Goal: Information Seeking & Learning: Learn about a topic

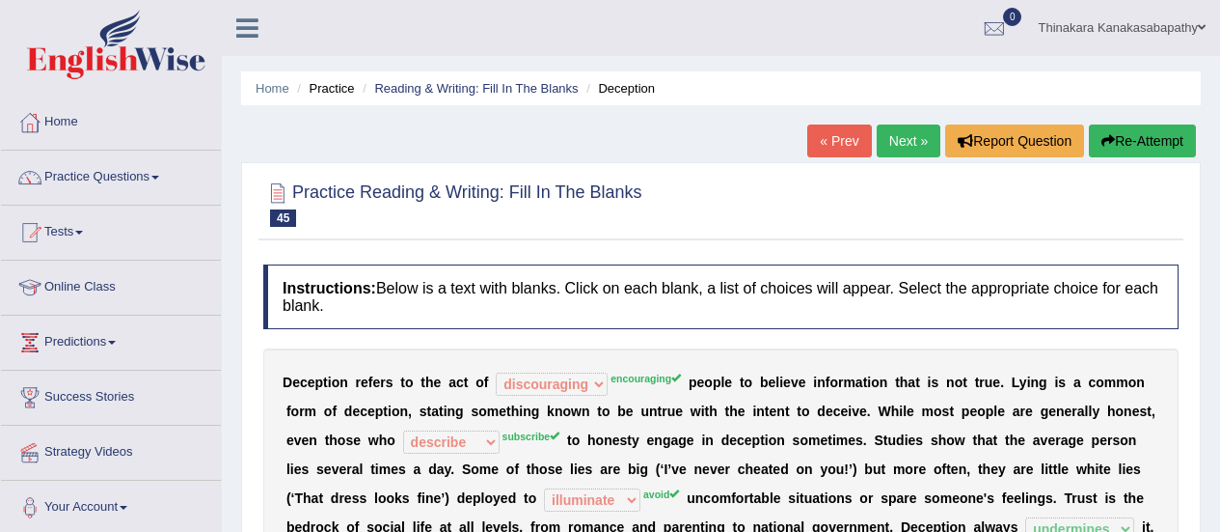
select select "discouraging"
select select "describe"
select select "illuminate"
select select "undermines"
select select "inductions"
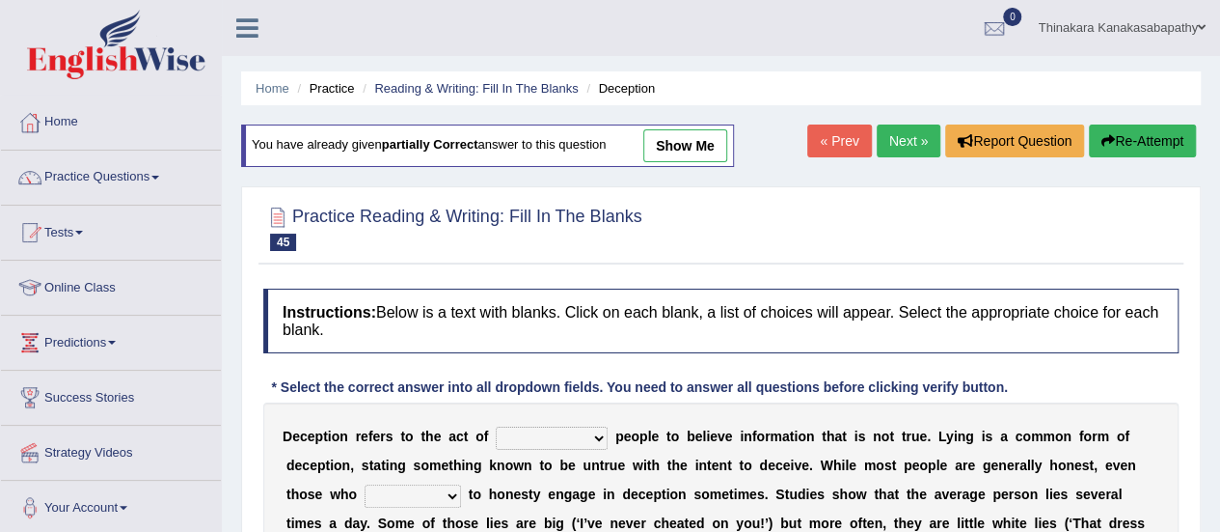
click at [911, 148] on link "Next »" at bounding box center [909, 140] width 64 height 33
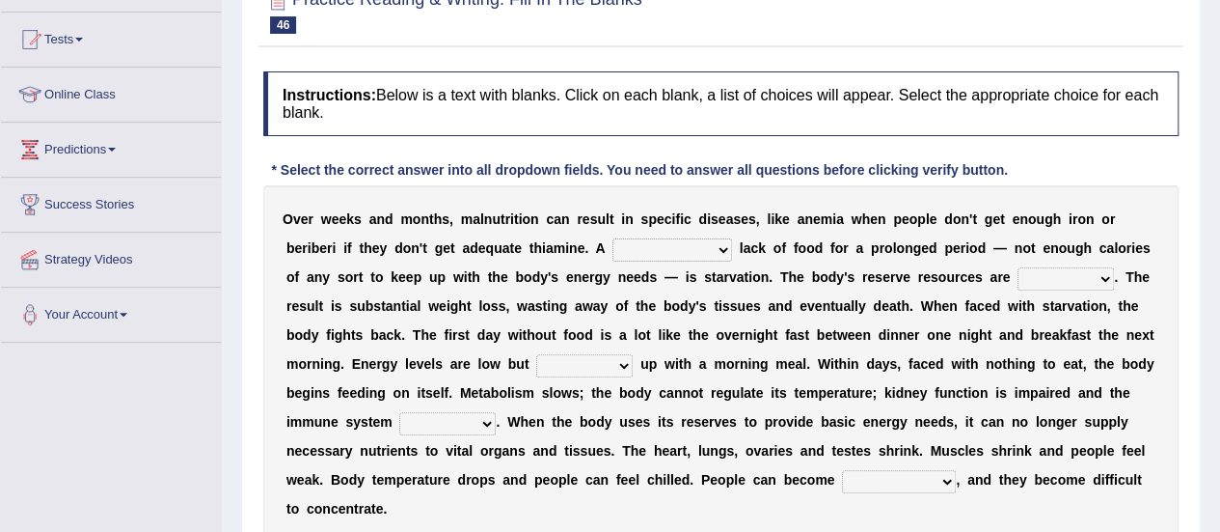
scroll to position [218, 0]
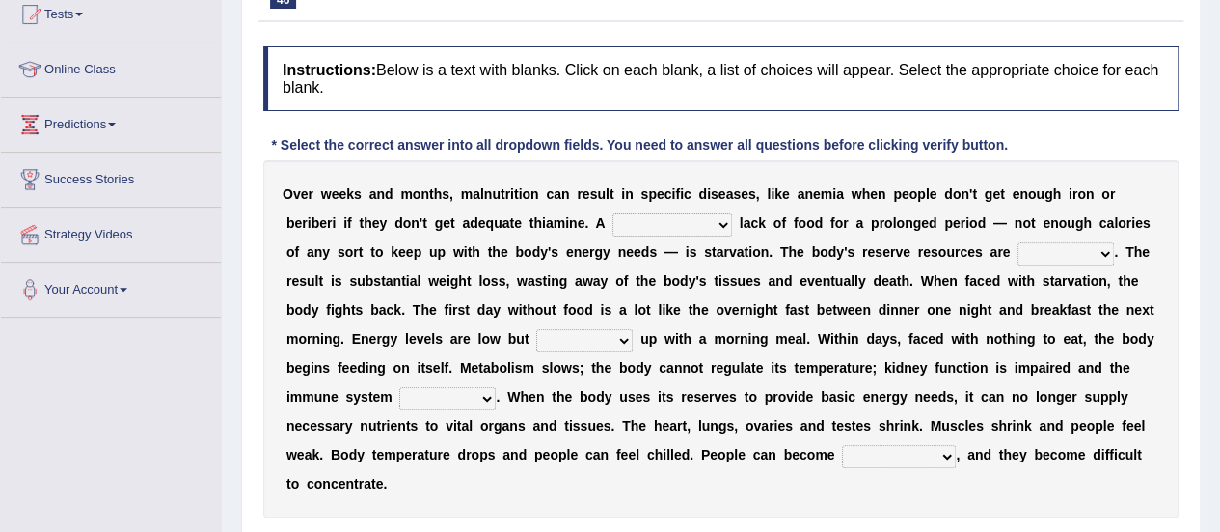
click at [627, 219] on select "severe distinguishing proper distinctive" at bounding box center [673, 224] width 120 height 23
click at [613, 213] on select "severe distinguishing proper distinctive" at bounding box center [673, 224] width 120 height 23
click at [613, 225] on select "severe distinguishing proper distinctive" at bounding box center [673, 224] width 120 height 23
click at [613, 213] on select "severe distinguishing proper distinctive" at bounding box center [673, 224] width 120 height 23
click at [613, 219] on select "severe distinguishing proper distinctive" at bounding box center [673, 224] width 120 height 23
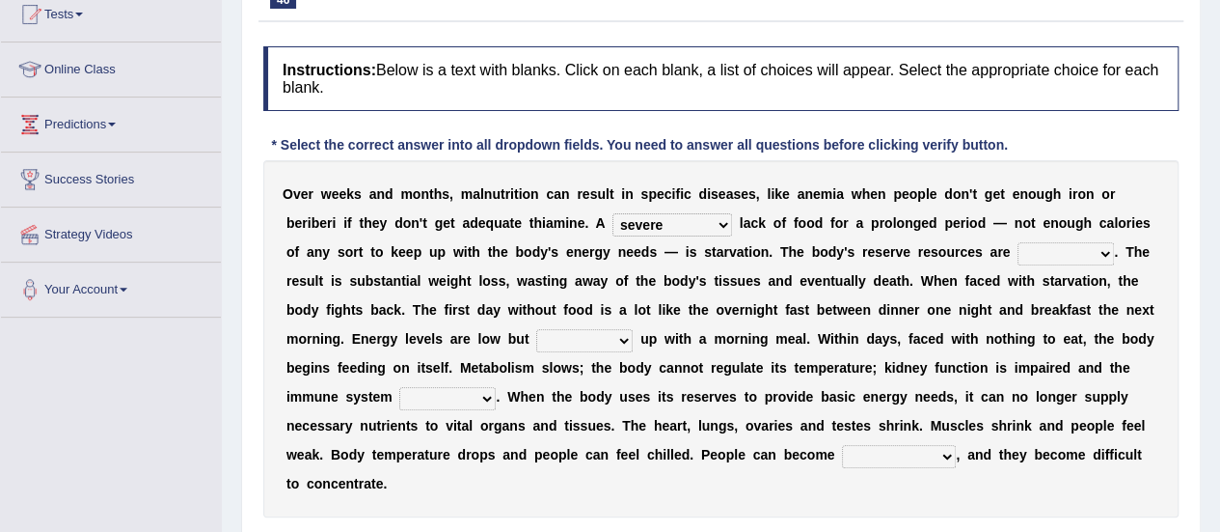
click at [613, 226] on select "severe distinguishing proper distinctive" at bounding box center [673, 224] width 120 height 23
click at [613, 221] on select "severe distinguishing proper distinctive" at bounding box center [673, 224] width 120 height 23
click at [613, 213] on select "severe distinguishing proper distinctive" at bounding box center [673, 224] width 120 height 23
click at [613, 227] on select "severe distinguishing proper distinctive" at bounding box center [673, 224] width 120 height 23
click at [613, 213] on select "severe distinguishing proper distinctive" at bounding box center [673, 224] width 120 height 23
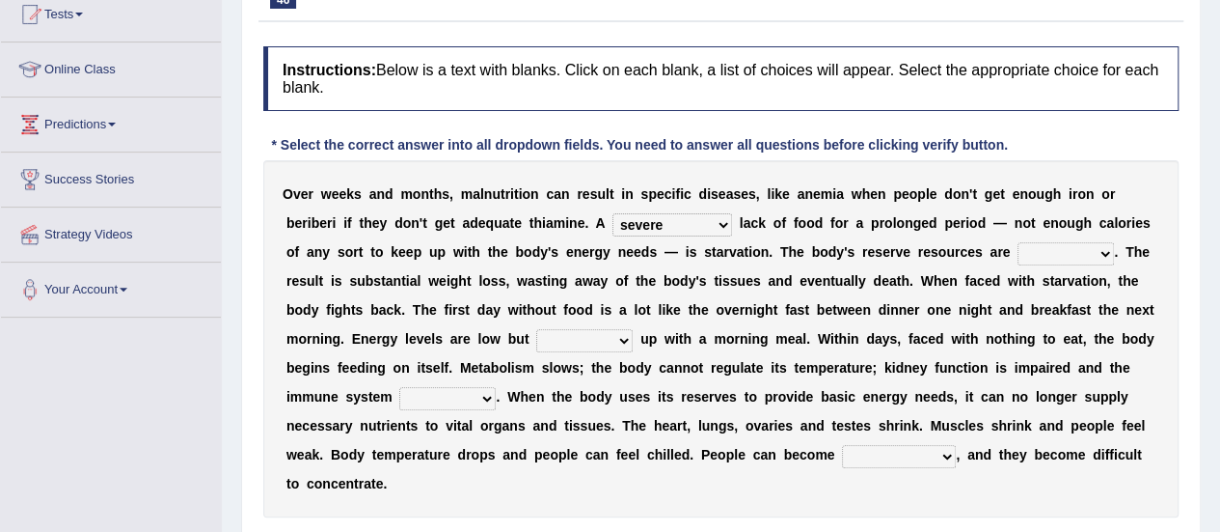
click at [617, 219] on select "severe distinguishing proper distinctive" at bounding box center [673, 224] width 120 height 23
select select "distinctive"
click at [613, 213] on select "severe distinguishing proper distinctive" at bounding box center [673, 224] width 120 height 23
click at [1018, 252] on select "obsoleted depleted pelleted deleted" at bounding box center [1066, 253] width 96 height 23
select select "obsoleted"
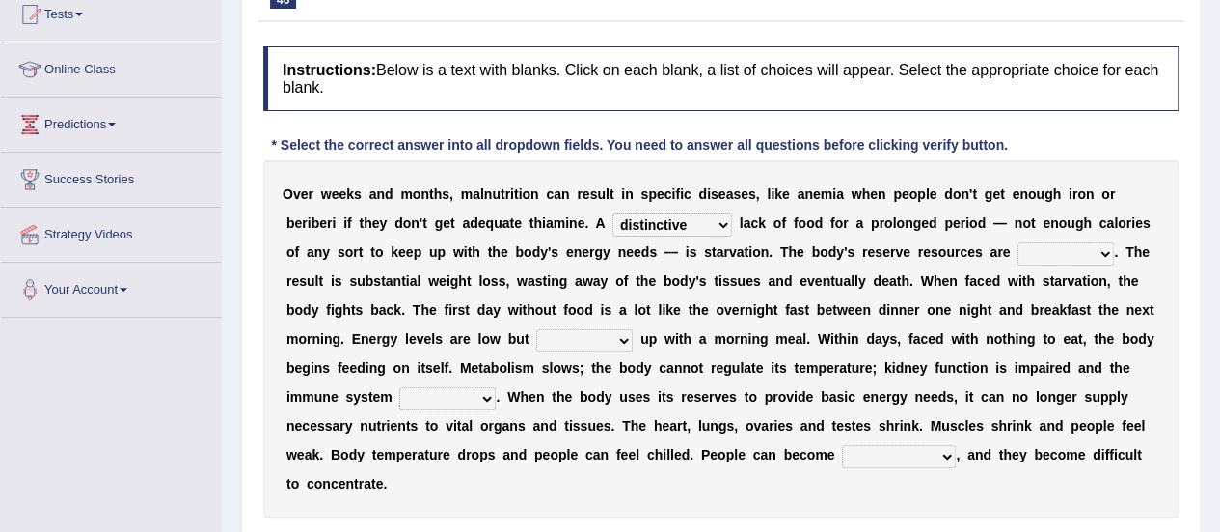
click at [1018, 242] on select "obsoleted depleted pelleted deleted" at bounding box center [1066, 253] width 96 height 23
click at [536, 341] on select "feed come chill pick" at bounding box center [584, 340] width 96 height 23
click at [536, 329] on select "feed come chill pick" at bounding box center [584, 340] width 96 height 23
click at [536, 335] on select "feed come chill pick" at bounding box center [584, 340] width 96 height 23
select select "pick"
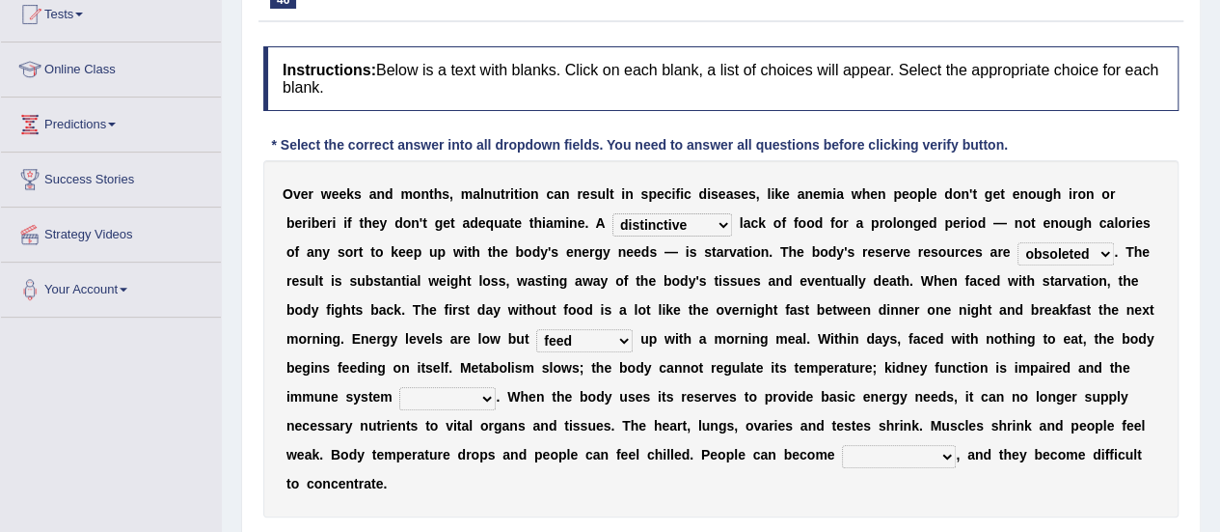
click at [536, 329] on select "feed come chill pick" at bounding box center [584, 340] width 96 height 23
click at [496, 387] on select "deepens deafens weakens surpasses" at bounding box center [447, 398] width 96 height 23
select select "weakens"
click at [496, 387] on select "deepens deafens weakens surpasses" at bounding box center [447, 398] width 96 height 23
click at [971, 349] on div "O v e r w e e k s a n d m o n t h s , m a l n u t r i t i o n c a n r e s u l t…" at bounding box center [721, 338] width 916 height 357
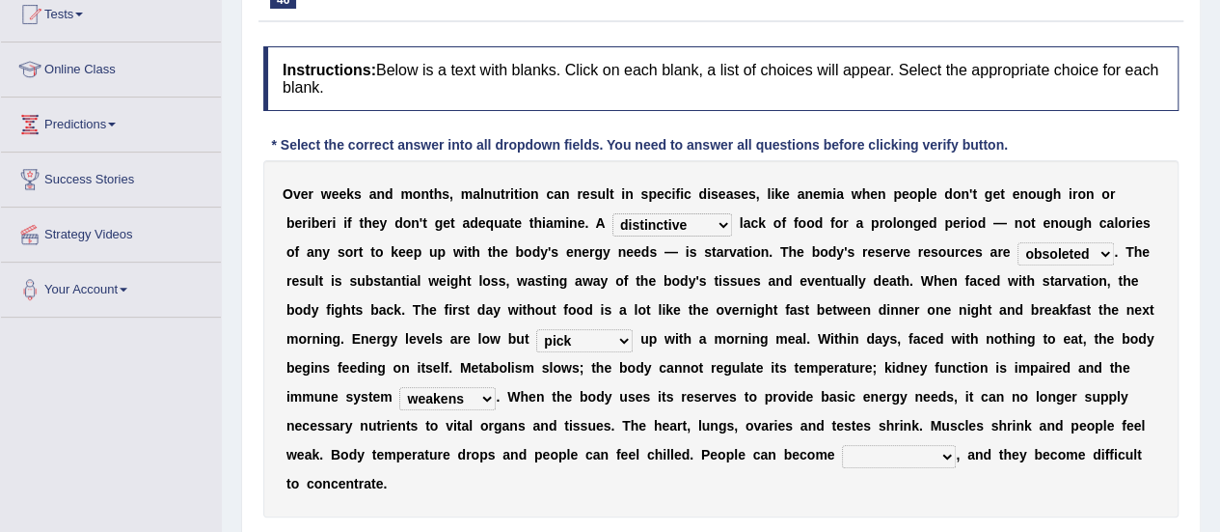
click at [496, 387] on select "deepens deafens weakens surpasses" at bounding box center [447, 398] width 96 height 23
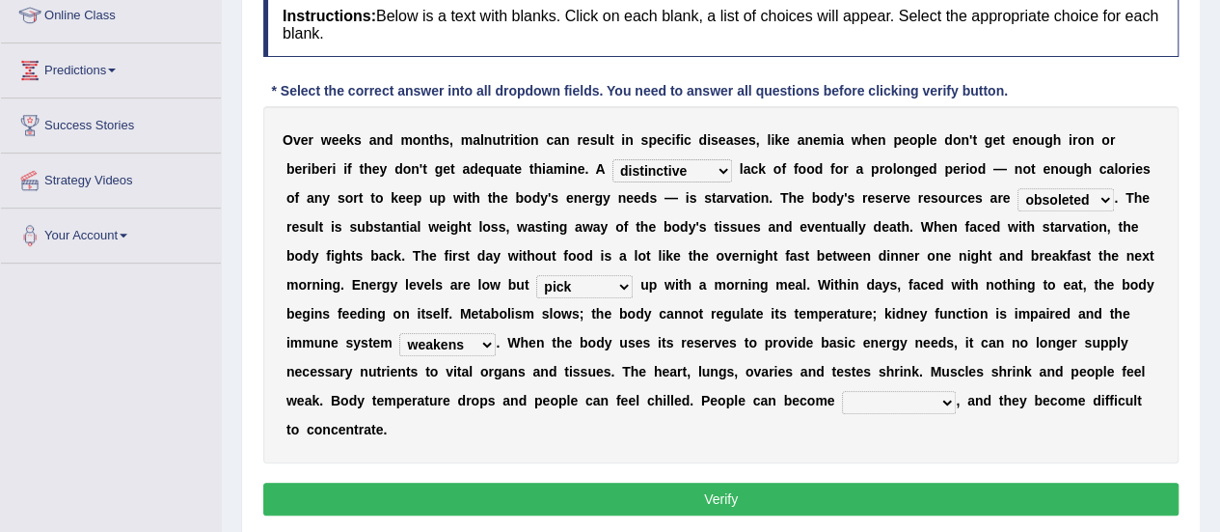
scroll to position [314, 0]
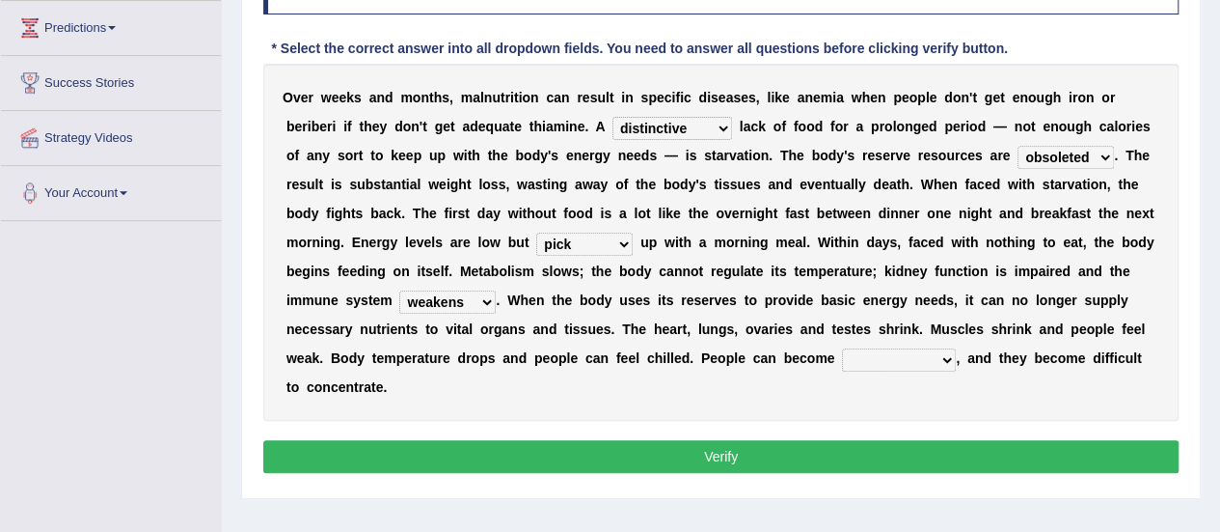
click at [842, 354] on select "irritable commutable indisputable transportable" at bounding box center [899, 359] width 114 height 23
select select "irritable"
click at [842, 348] on select "irritable commutable indisputable transportable" at bounding box center [899, 359] width 114 height 23
click at [664, 440] on button "Verify" at bounding box center [721, 456] width 916 height 33
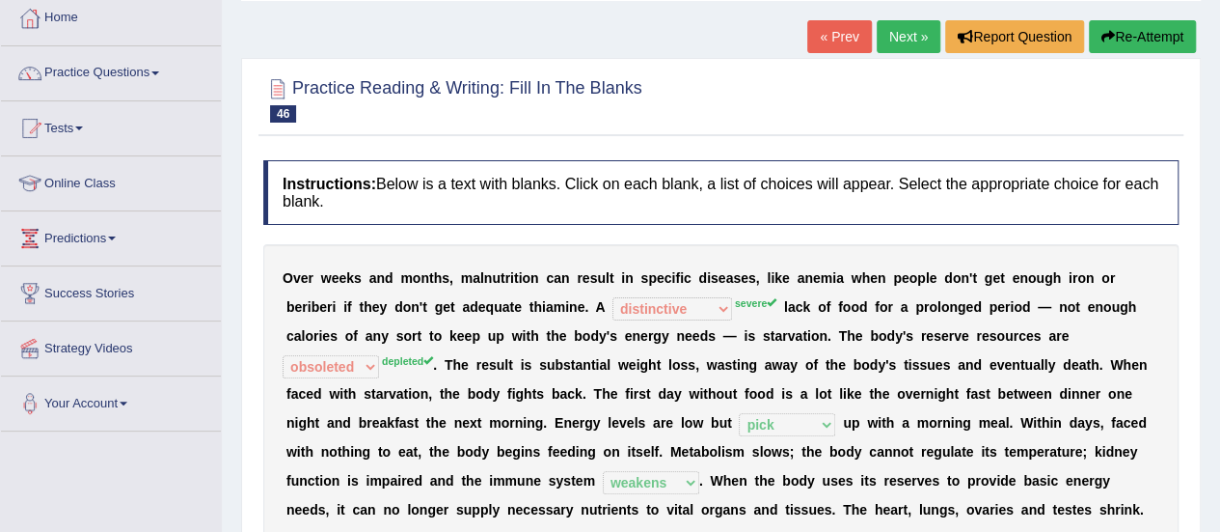
scroll to position [0, 0]
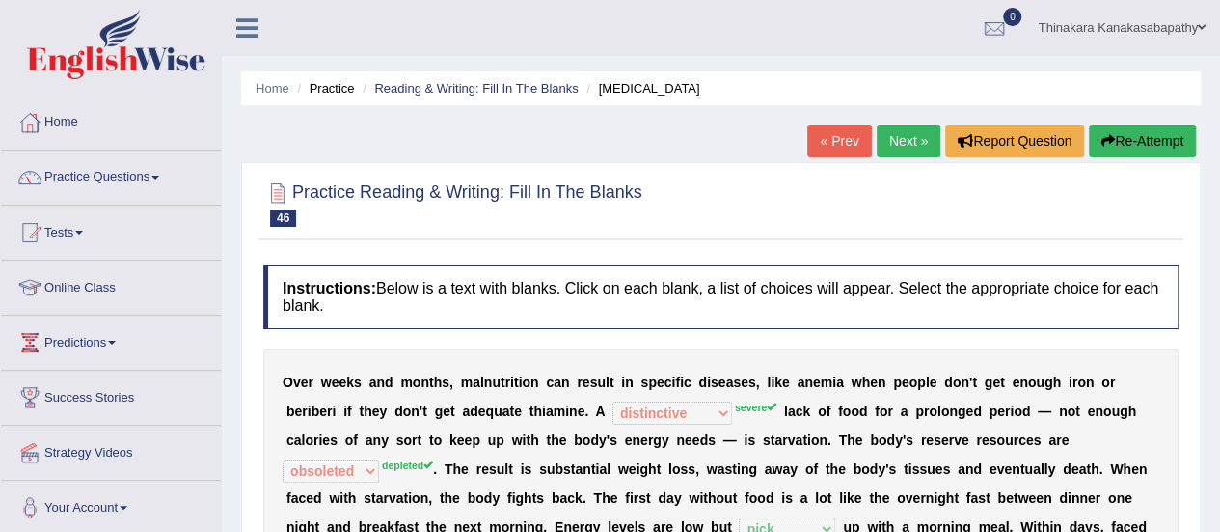
click at [900, 148] on link "Next »" at bounding box center [909, 140] width 64 height 33
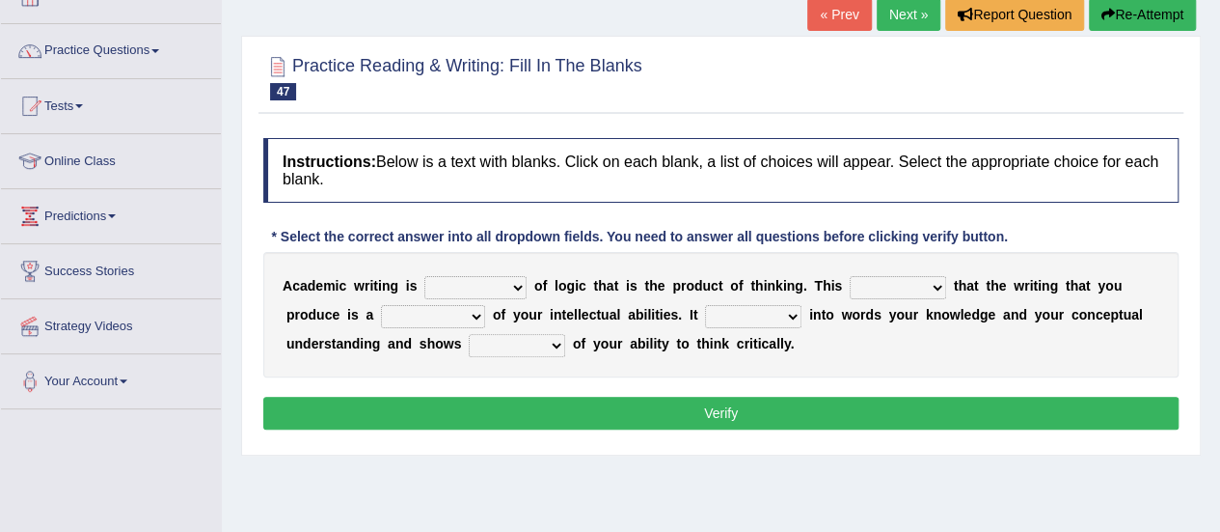
scroll to position [96, 0]
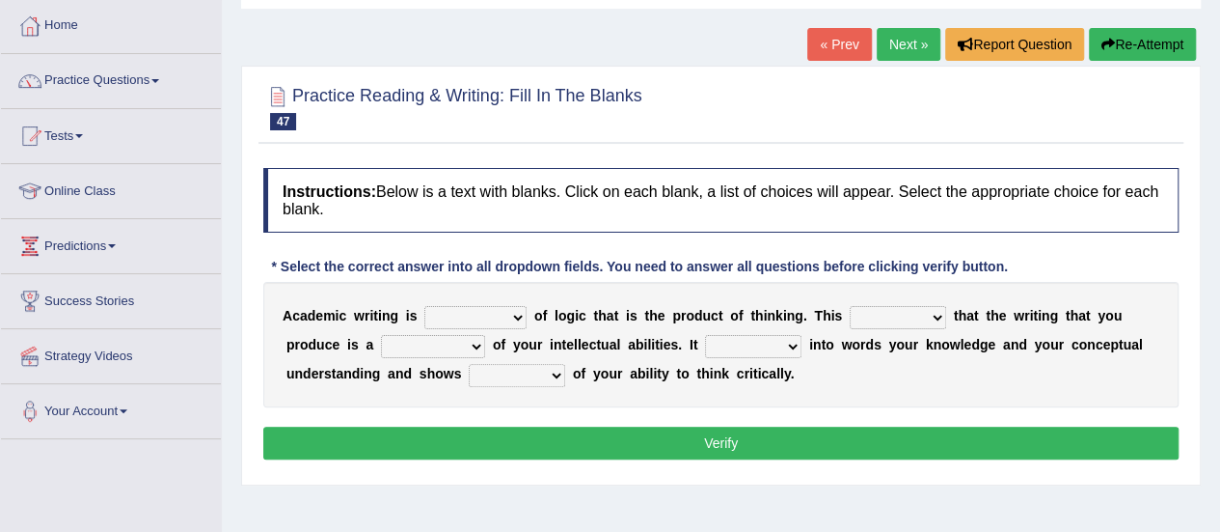
click at [502, 307] on select "expectation entitlement expression exchange" at bounding box center [475, 317] width 102 height 23
select select "expression"
click at [424, 306] on select "expectation entitlement expression exchange" at bounding box center [475, 317] width 102 height 23
click at [888, 307] on select "means questions stipulates answers" at bounding box center [898, 317] width 96 height 23
select select "means"
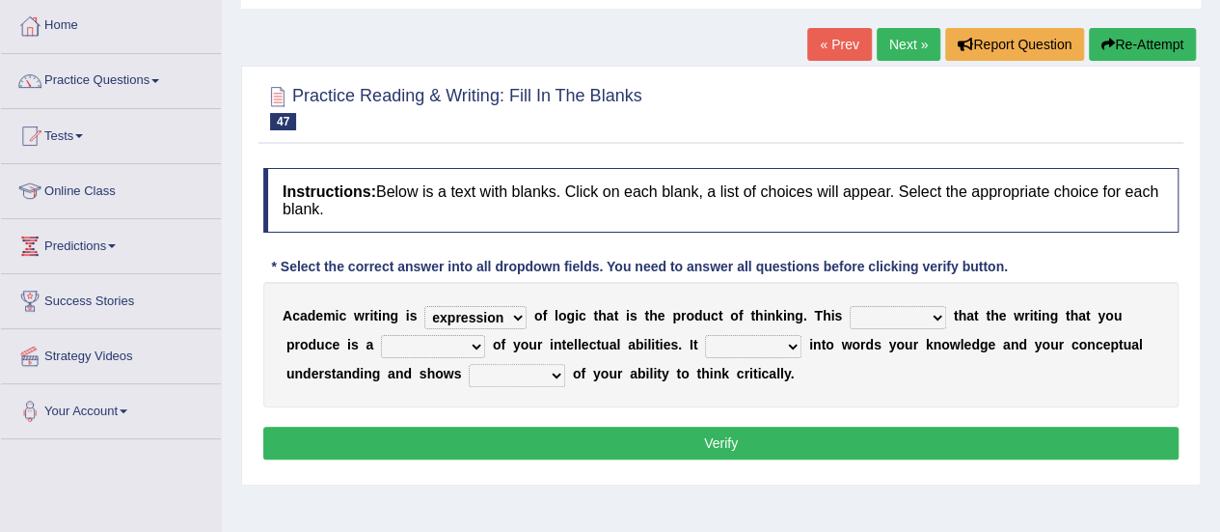
click at [850, 306] on select "means questions stipulates answers" at bounding box center [898, 317] width 96 height 23
click at [381, 343] on select "redundancy mission credit reflection" at bounding box center [433, 346] width 104 height 23
click at [381, 335] on select "redundancy mission credit reflection" at bounding box center [433, 346] width 104 height 23
click at [381, 342] on select "redundancy mission credit reflection" at bounding box center [433, 346] width 104 height 23
select select "reflection"
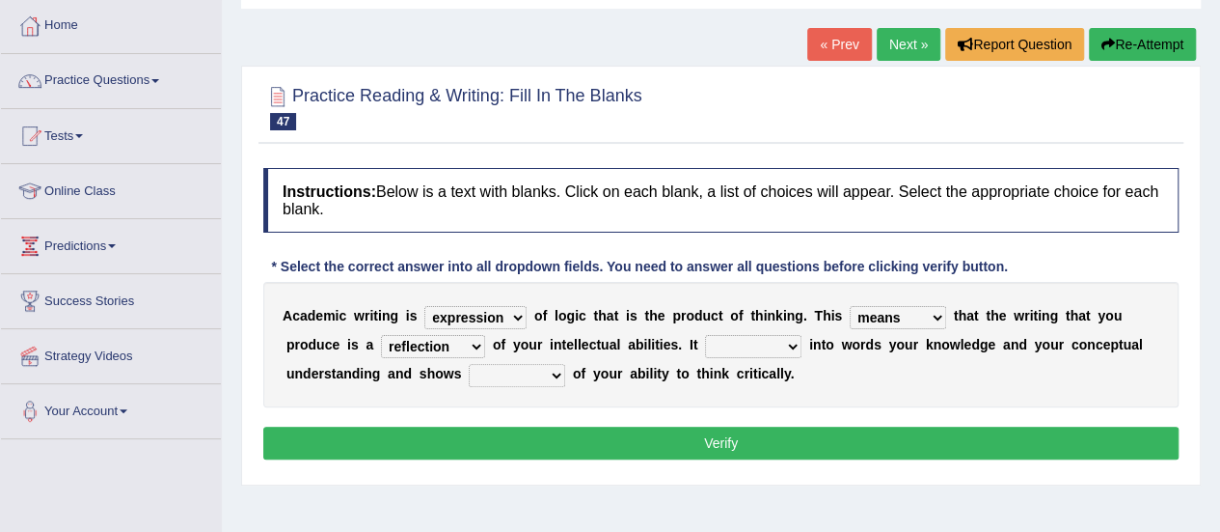
click at [381, 335] on select "redundancy mission credit reflection" at bounding box center [433, 346] width 104 height 23
click at [669, 360] on div "A c a d e m i c w r i t i n g i s expectation entitlement expression exchange o…" at bounding box center [721, 344] width 916 height 125
click at [705, 350] on select "enriches shows allows puts" at bounding box center [753, 346] width 96 height 23
click at [705, 335] on select "enriches shows allows puts" at bounding box center [753, 346] width 96 height 23
click at [705, 352] on select "enriches shows allows puts" at bounding box center [753, 346] width 96 height 23
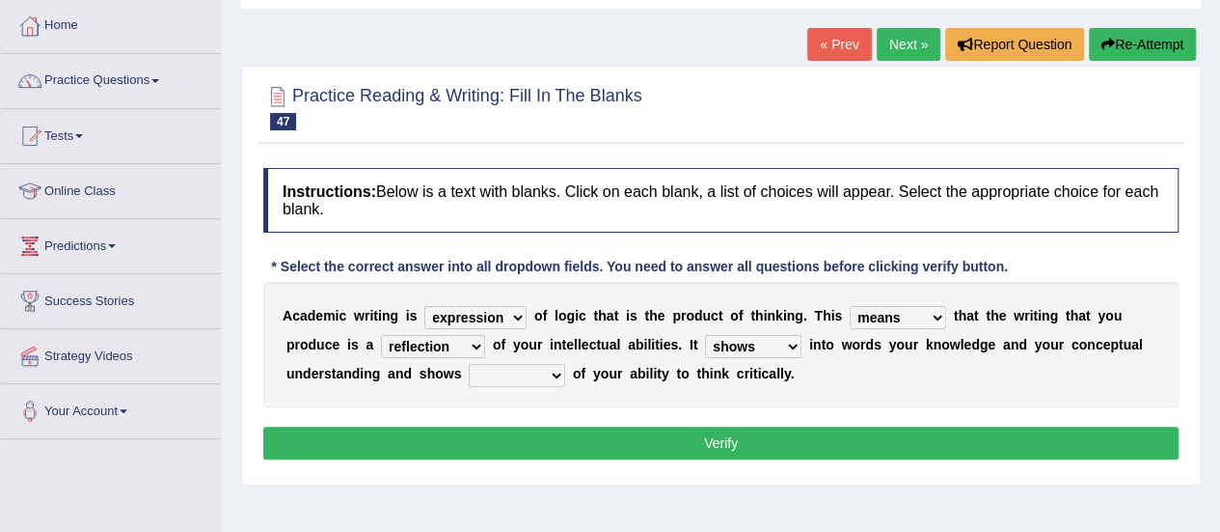
select select "puts"
click at [705, 335] on select "enriches shows allows puts" at bounding box center [753, 346] width 96 height 23
click at [705, 350] on select "enriches shows allows puts" at bounding box center [753, 346] width 96 height 23
click at [469, 376] on select "hassle excuse capacity evidence" at bounding box center [517, 375] width 96 height 23
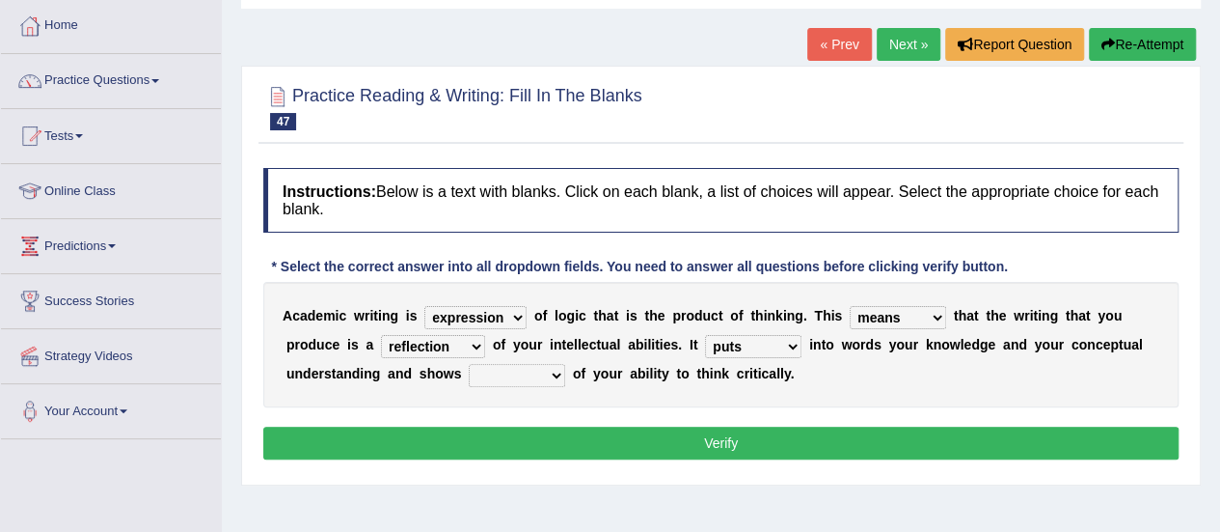
select select "capacity"
click at [469, 364] on select "hassle excuse capacity evidence" at bounding box center [517, 375] width 96 height 23
click at [469, 379] on select "hassle excuse capacity evidence" at bounding box center [517, 375] width 96 height 23
click at [725, 454] on button "Verify" at bounding box center [721, 442] width 916 height 33
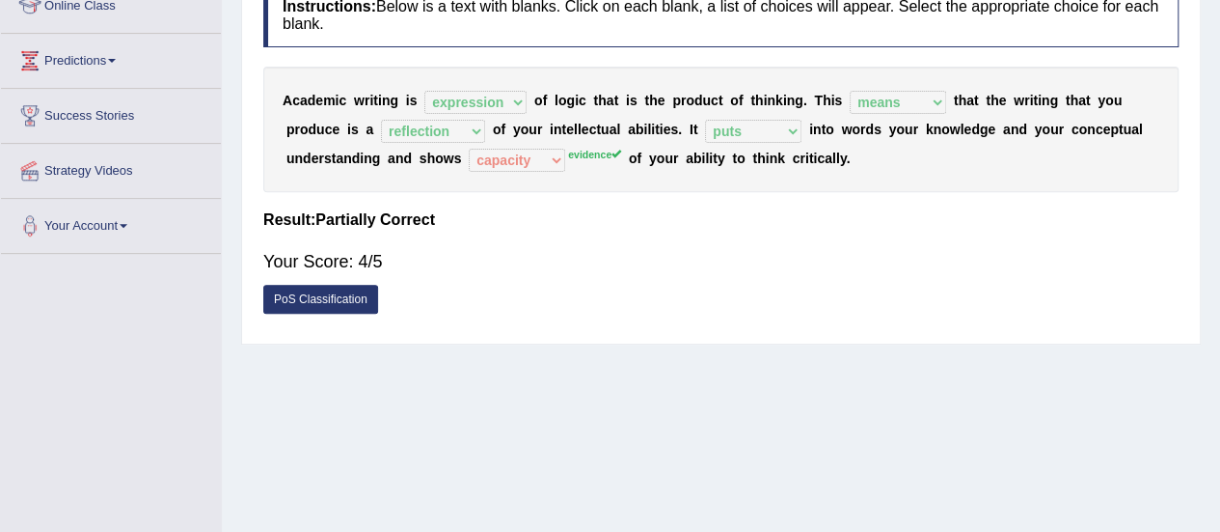
scroll to position [0, 0]
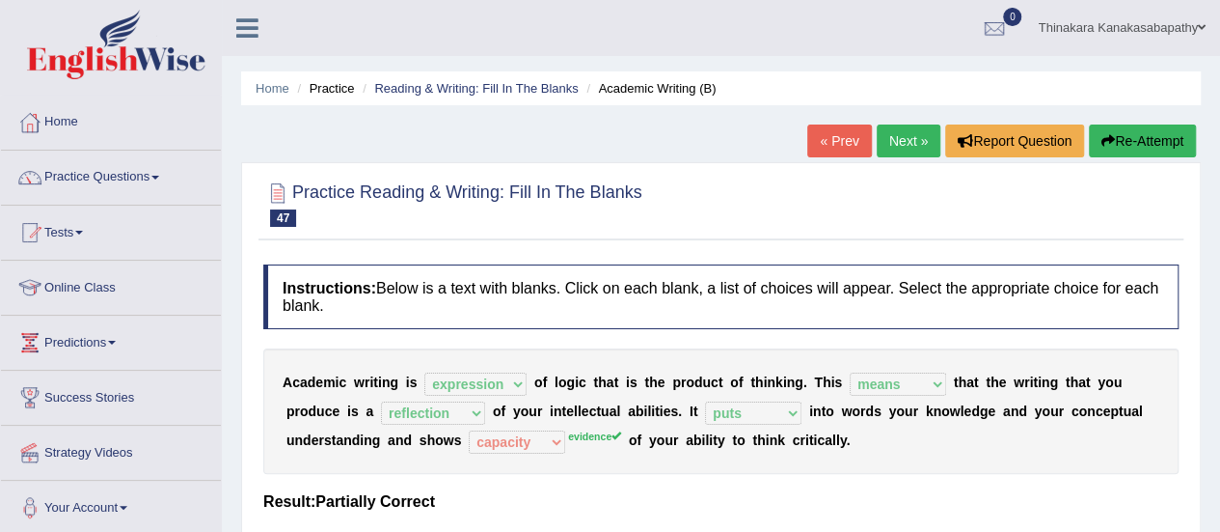
click at [904, 142] on link "Next »" at bounding box center [909, 140] width 64 height 33
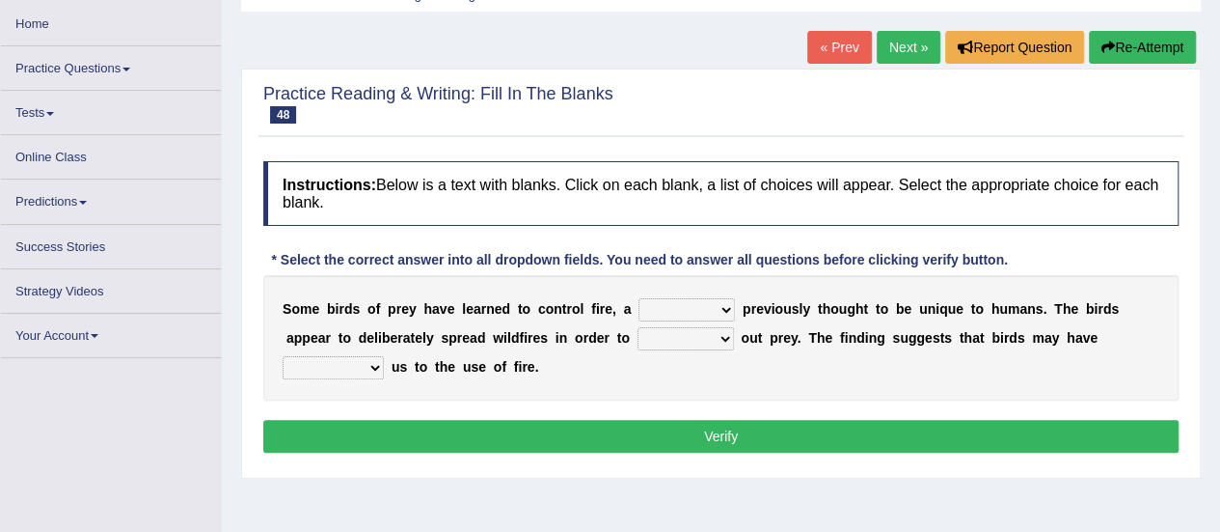
scroll to position [96, 0]
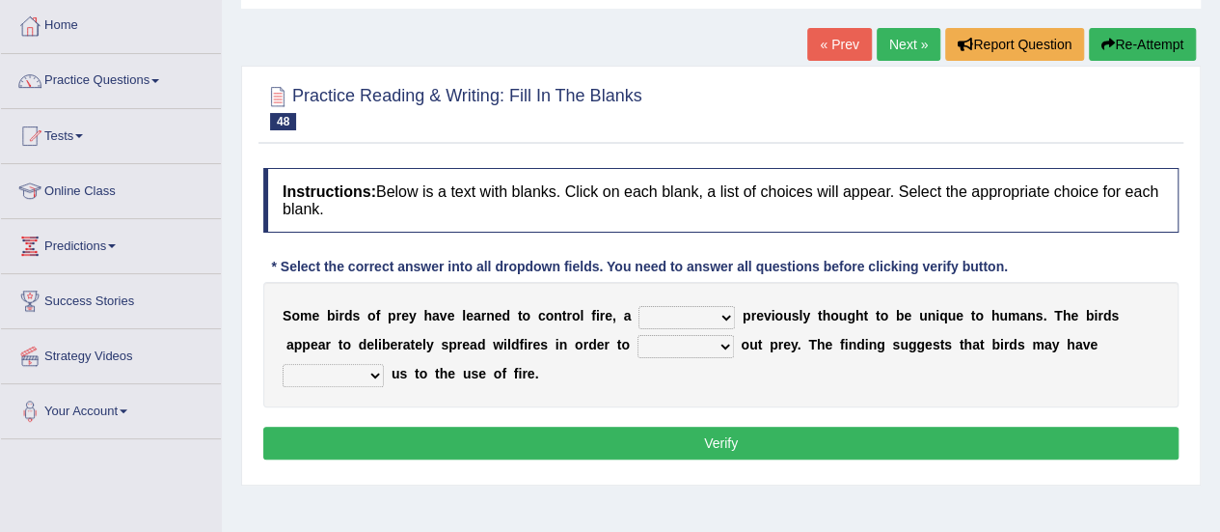
click at [694, 317] on select "question profile tale skill" at bounding box center [687, 317] width 96 height 23
select select "skill"
click at [639, 306] on select "question profile tale skill" at bounding box center [687, 317] width 96 height 23
click at [638, 338] on select "prevent limit span flush" at bounding box center [686, 346] width 96 height 23
select select "prevent"
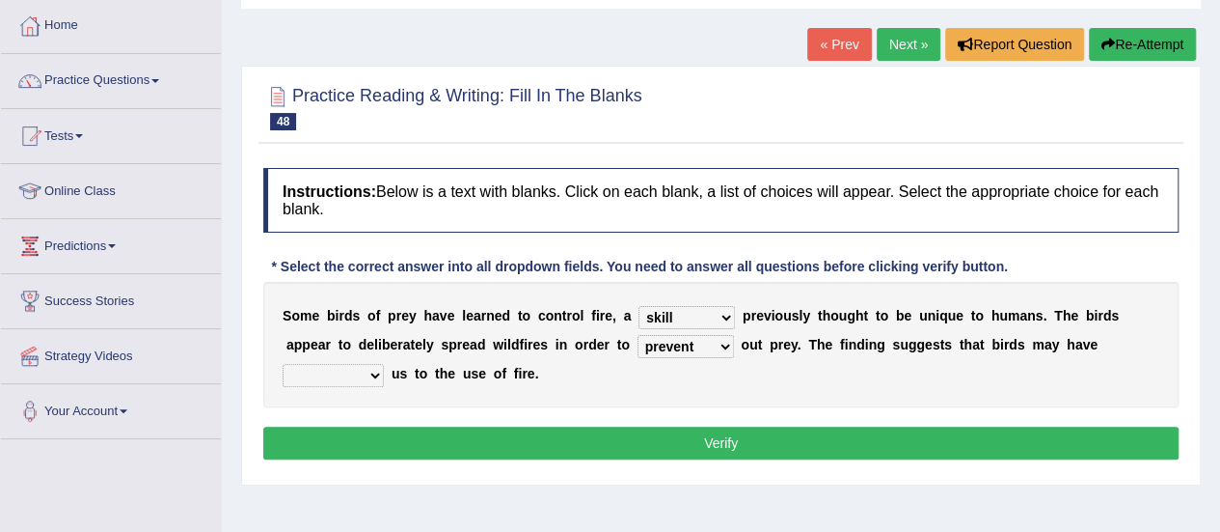
click at [638, 335] on select "prevent limit span flush" at bounding box center [686, 346] width 96 height 23
click at [384, 364] on select "prophesied beaten transmitted forced" at bounding box center [333, 375] width 101 height 23
select select "prophesied"
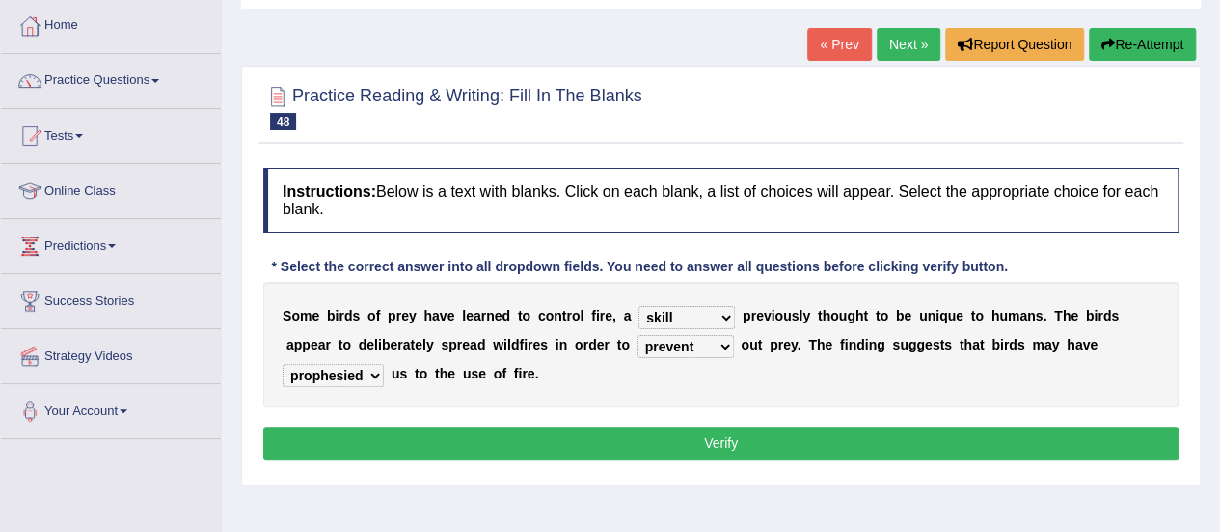
click at [384, 364] on select "prophesied beaten transmitted forced" at bounding box center [333, 375] width 101 height 23
click at [907, 440] on button "Verify" at bounding box center [721, 442] width 916 height 33
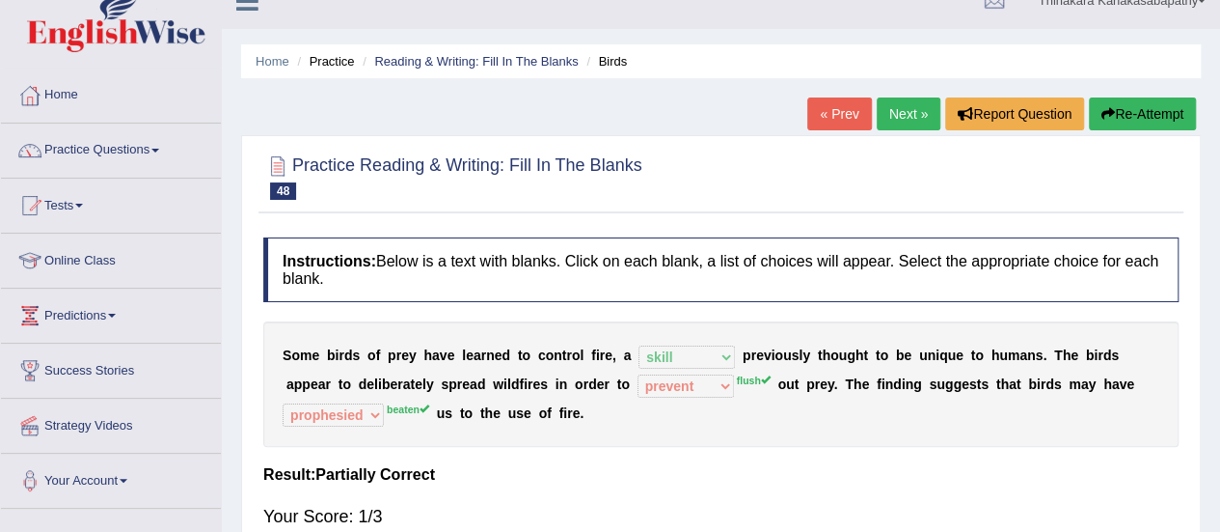
scroll to position [0, 0]
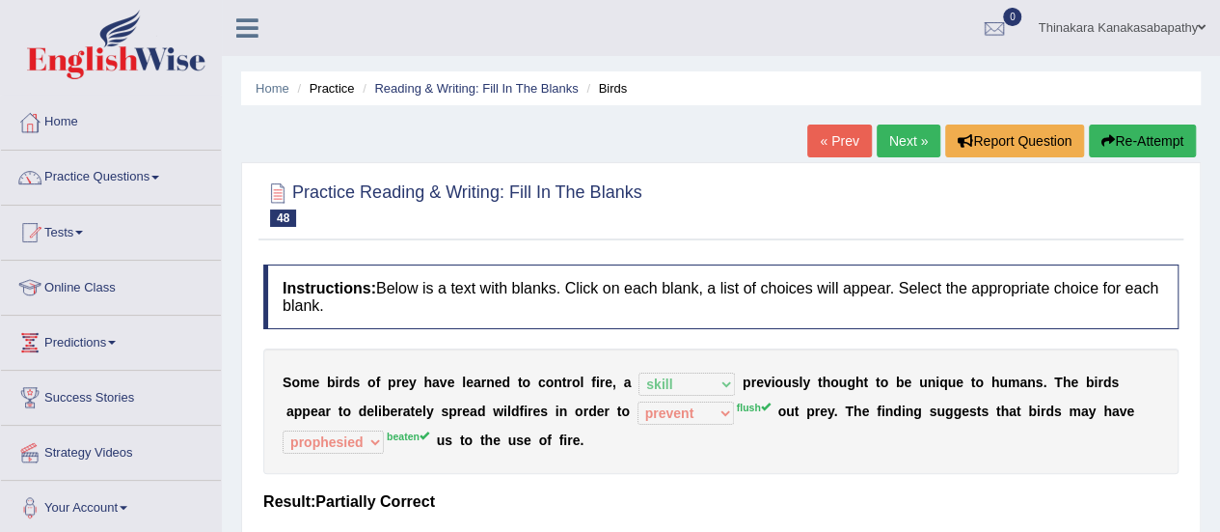
click at [905, 140] on link "Next »" at bounding box center [909, 140] width 64 height 33
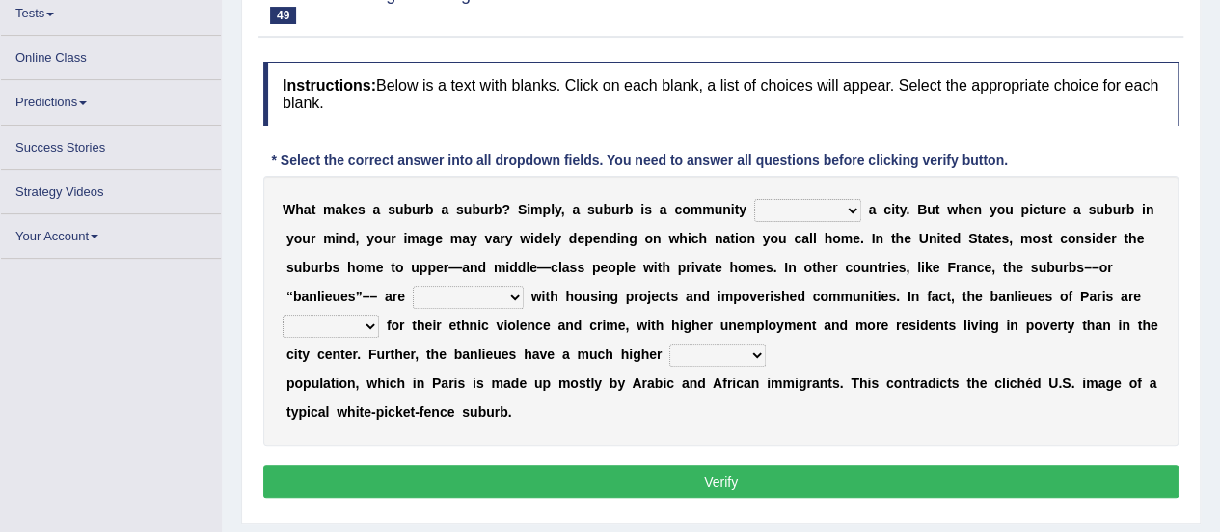
scroll to position [218, 0]
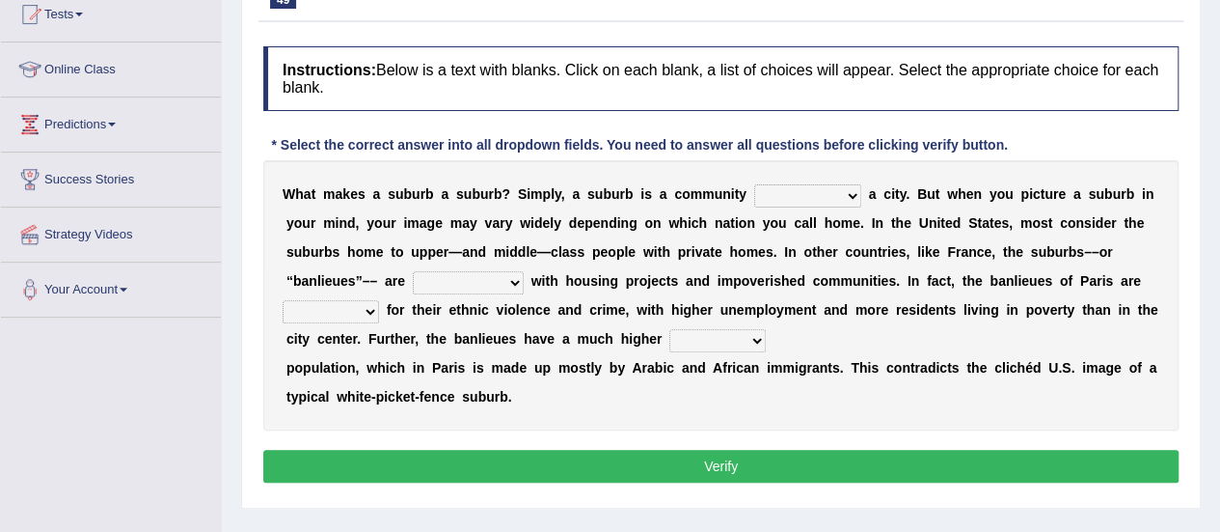
click at [805, 190] on select "lying locating situating surrounding" at bounding box center [807, 195] width 107 height 23
select select "surrounding"
click at [754, 184] on select "lying locating situating surrounding" at bounding box center [807, 195] width 107 height 23
click at [754, 194] on select "lying locating situating surrounding" at bounding box center [807, 195] width 107 height 23
click at [775, 192] on select "lying locating situating surrounding" at bounding box center [807, 195] width 107 height 23
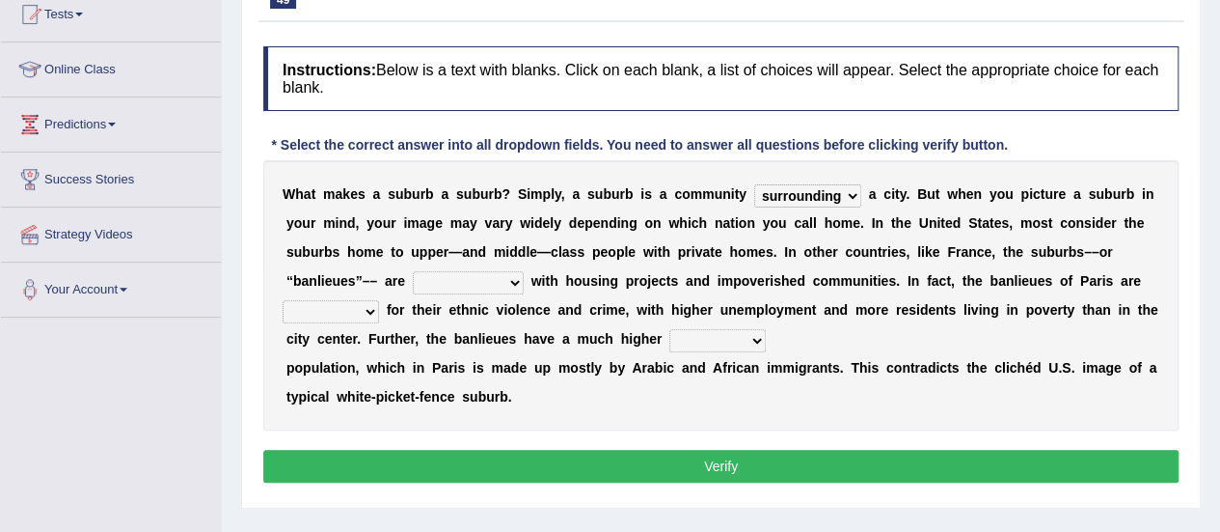
click at [413, 281] on select "antonymous antibiotic synonymous synthetic" at bounding box center [468, 282] width 111 height 23
click at [413, 271] on select "antonymous antibiotic synonymous synthetic" at bounding box center [468, 282] width 111 height 23
click at [413, 280] on select "antonymous antibiotic synonymous synthetic" at bounding box center [468, 282] width 111 height 23
select select "antonymous"
click at [413, 271] on select "antonymous antibiotic synonymous synthetic" at bounding box center [468, 282] width 111 height 23
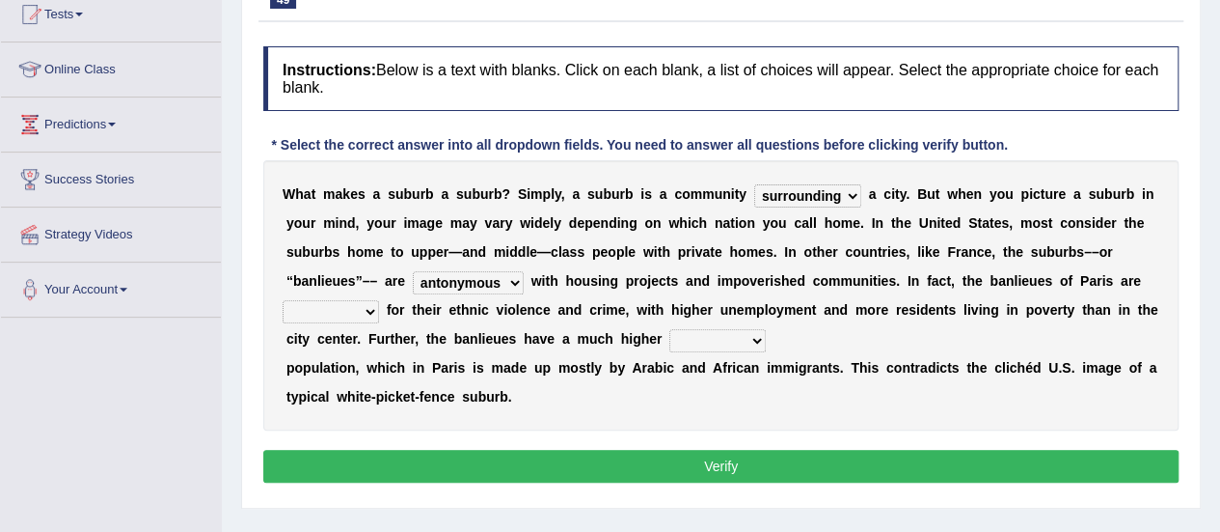
click at [379, 300] on select "clamorous sensitive famous notorious" at bounding box center [331, 311] width 96 height 23
select select "clamorous"
click at [379, 300] on select "clamorous sensitive famous notorious" at bounding box center [331, 311] width 96 height 23
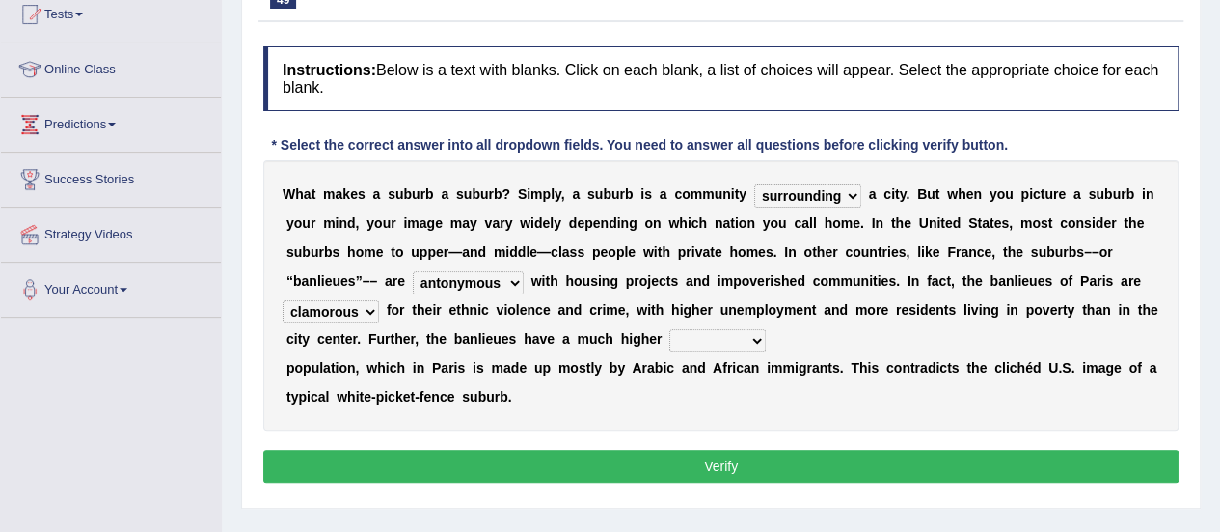
click at [670, 331] on select "local young immigrant senior" at bounding box center [718, 340] width 96 height 23
click at [670, 329] on select "local young immigrant senior" at bounding box center [718, 340] width 96 height 23
click at [670, 338] on select "local young immigrant senior" at bounding box center [718, 340] width 96 height 23
select select "immigrant"
click at [670, 329] on select "local young immigrant senior" at bounding box center [718, 340] width 96 height 23
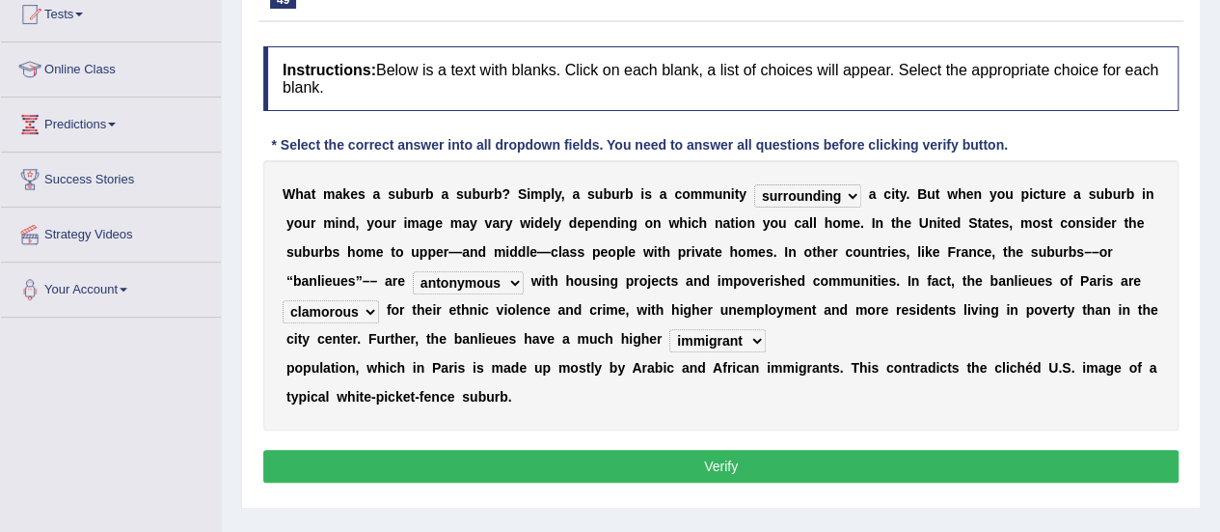
click at [741, 458] on button "Verify" at bounding box center [721, 466] width 916 height 33
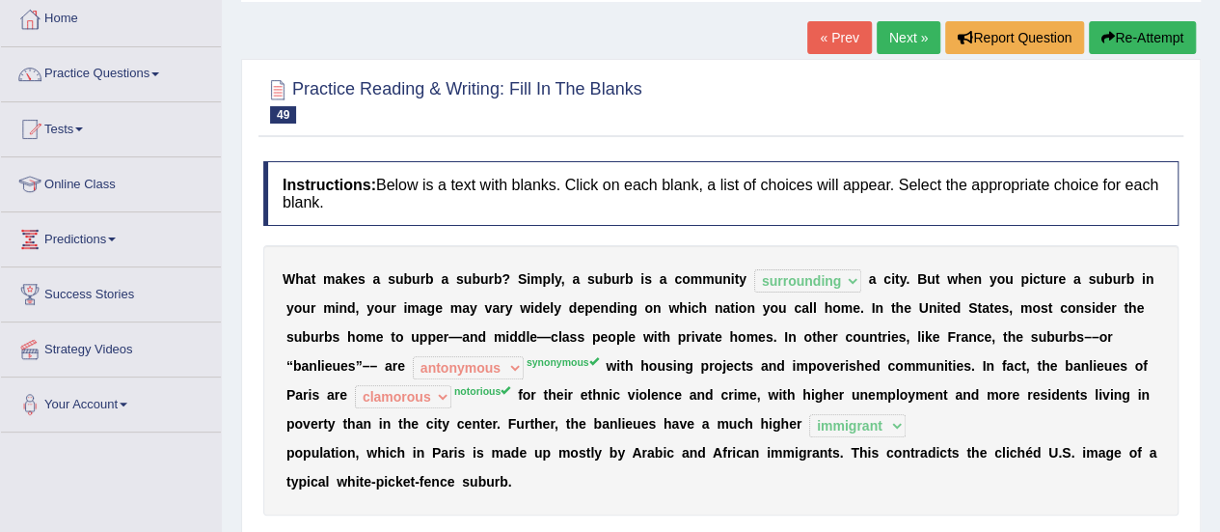
scroll to position [0, 0]
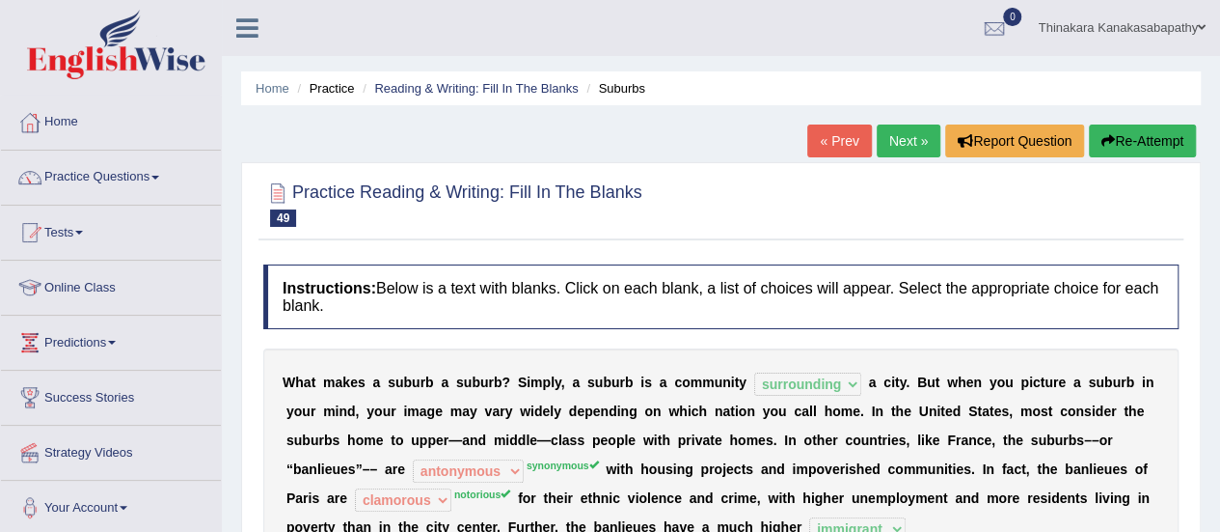
click at [899, 144] on link "Next »" at bounding box center [909, 140] width 64 height 33
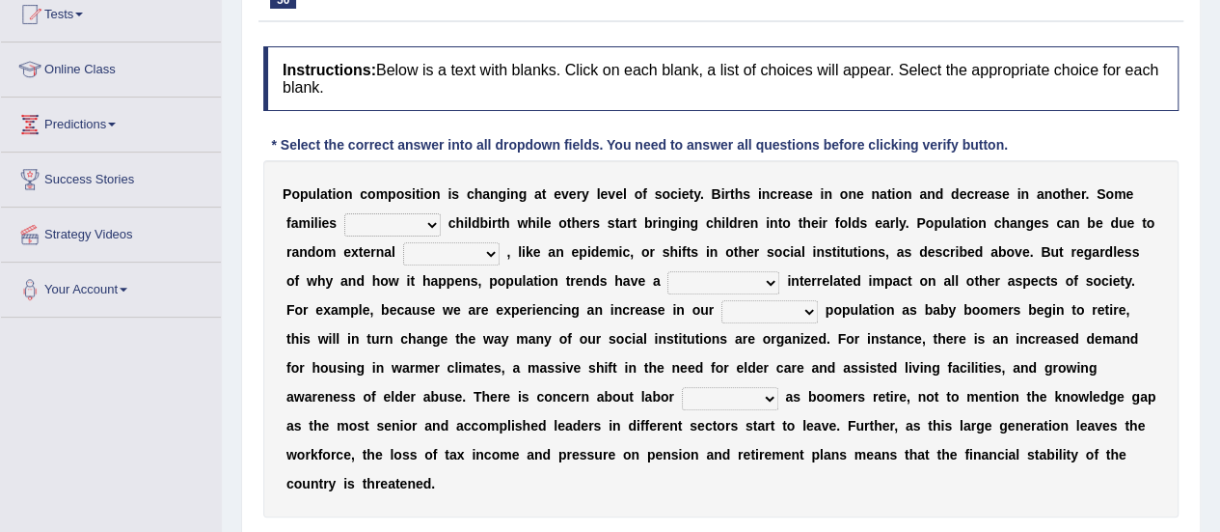
click at [358, 217] on select "demand default deliver delay" at bounding box center [392, 224] width 96 height 23
select select "delay"
click at [344, 213] on select "demand default deliver delay" at bounding box center [392, 224] width 96 height 23
click at [403, 258] on select "variations fortune formation forces" at bounding box center [451, 253] width 96 height 23
select select "forces"
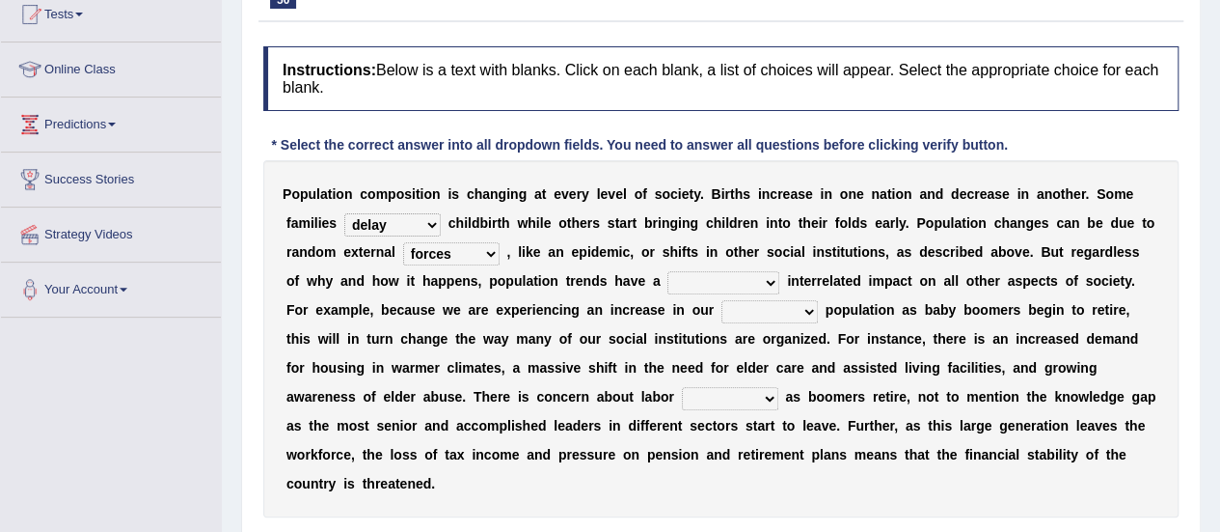
click at [403, 242] on select "variations fortune formation forces" at bounding box center [451, 253] width 96 height 23
click at [403, 252] on select "variations fortune formation forces" at bounding box center [451, 253] width 96 height 23
click at [668, 280] on select "tremendous tenuous tremulous spontaneous" at bounding box center [724, 282] width 112 height 23
click at [845, 273] on b "e" at bounding box center [849, 280] width 8 height 15
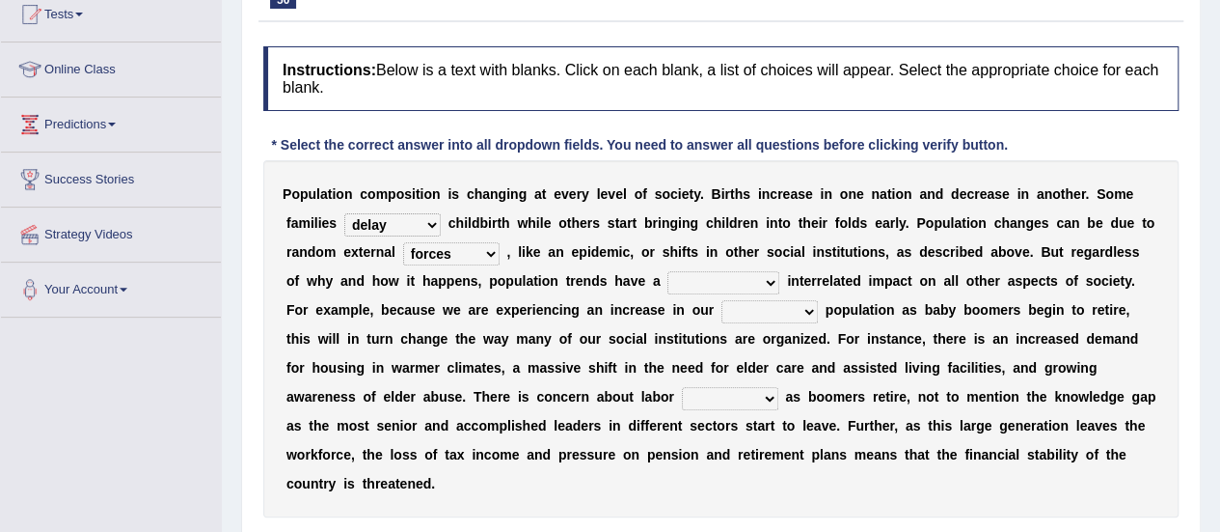
click at [1138, 74] on h4 "Instructions: Below is a text with blanks. Click on each blank, a list of choic…" at bounding box center [721, 78] width 916 height 65
click at [668, 273] on select "tremendous tenuous tremulous spontaneous" at bounding box center [724, 282] width 112 height 23
select select "tremendous"
click at [668, 271] on select "tremendous tenuous tremulous spontaneous" at bounding box center [724, 282] width 112 height 23
click at [722, 307] on select "tertiary senior junior primary" at bounding box center [770, 311] width 96 height 23
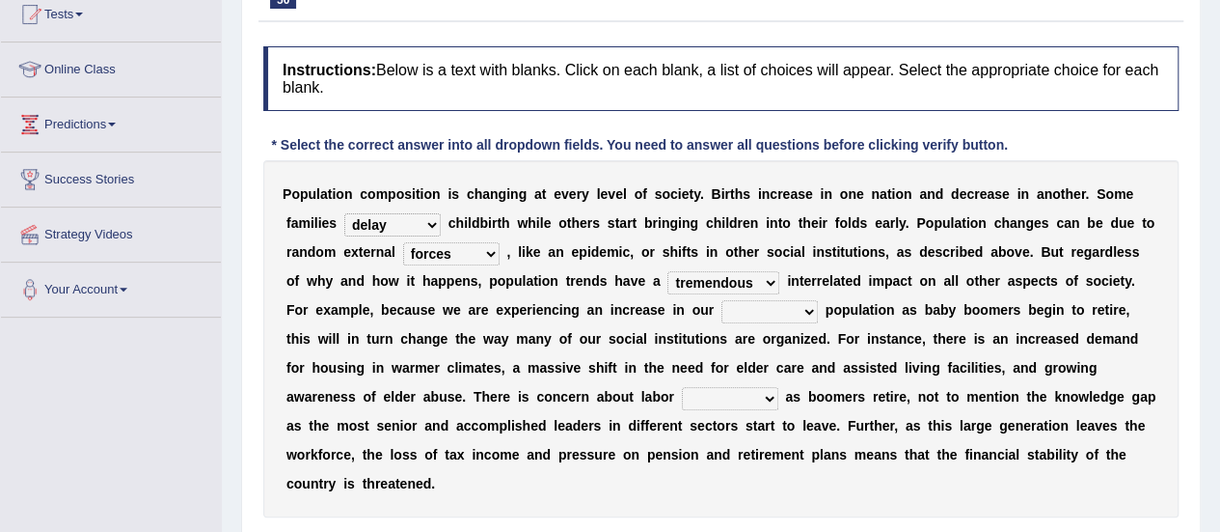
select select "senior"
click at [722, 300] on select "tertiary senior junior primary" at bounding box center [770, 311] width 96 height 23
click at [682, 395] on select "shortcuts shortfalls shortages shorthand" at bounding box center [730, 398] width 96 height 23
select select "shortages"
click at [682, 387] on select "shortcuts shortfalls shortages shorthand" at bounding box center [730, 398] width 96 height 23
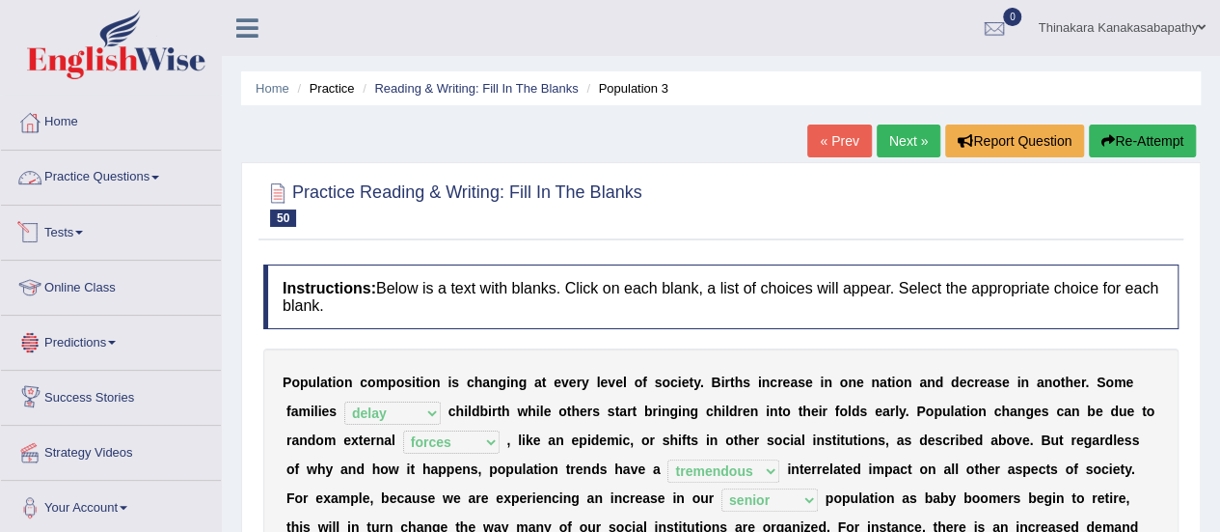
click at [124, 173] on link "Practice Questions" at bounding box center [111, 174] width 220 height 48
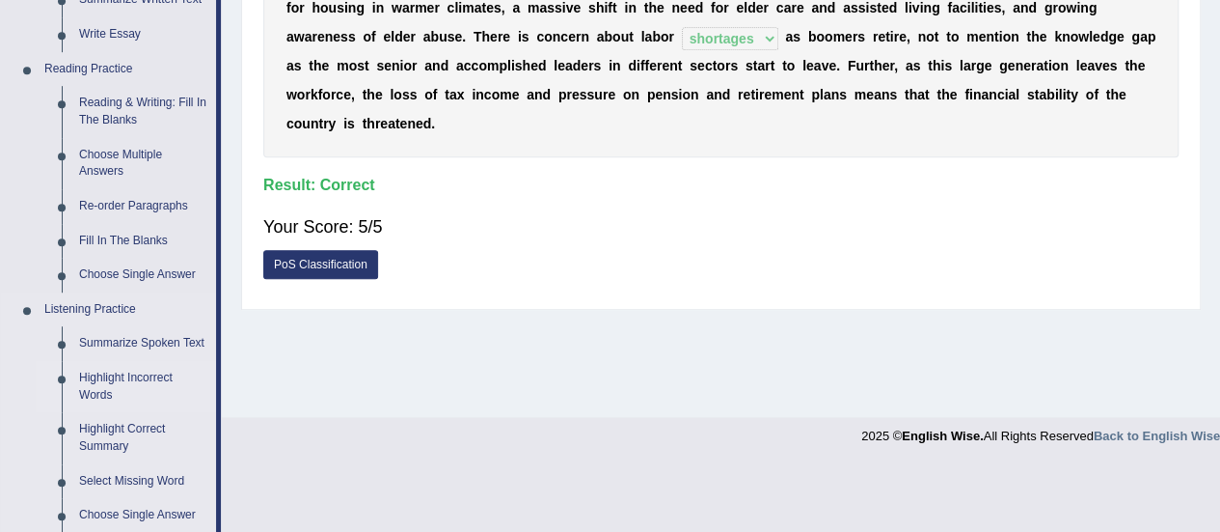
scroll to position [579, 0]
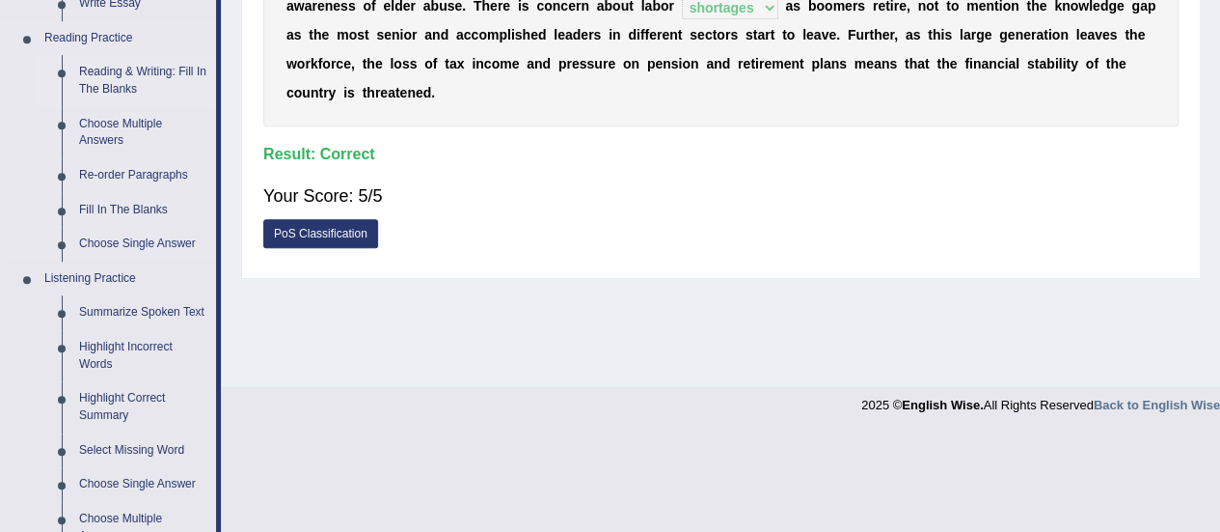
click at [149, 74] on link "Reading & Writing: Fill In The Blanks" at bounding box center [143, 80] width 146 height 51
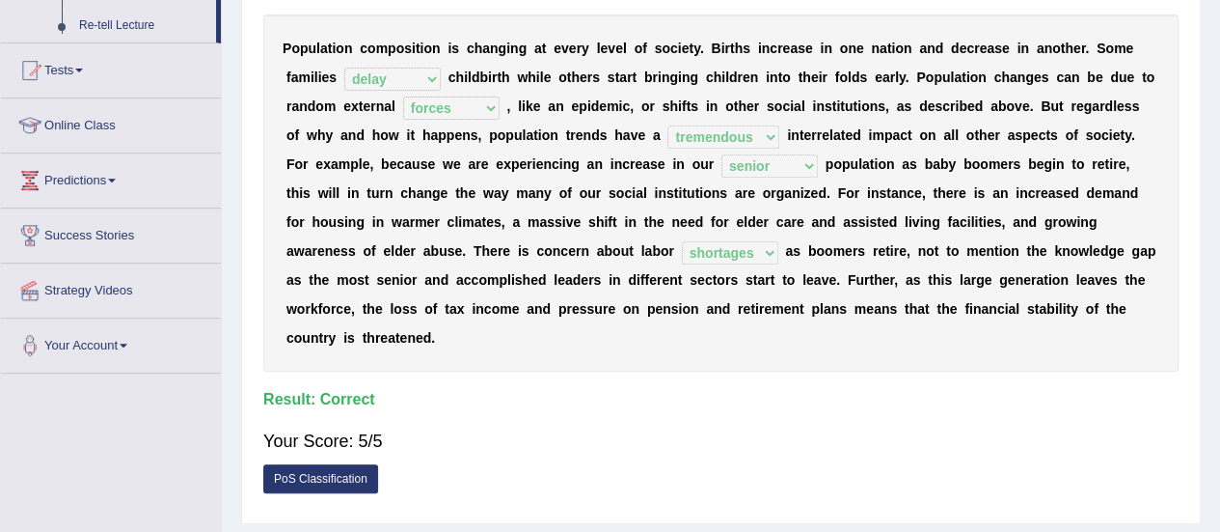
scroll to position [480, 0]
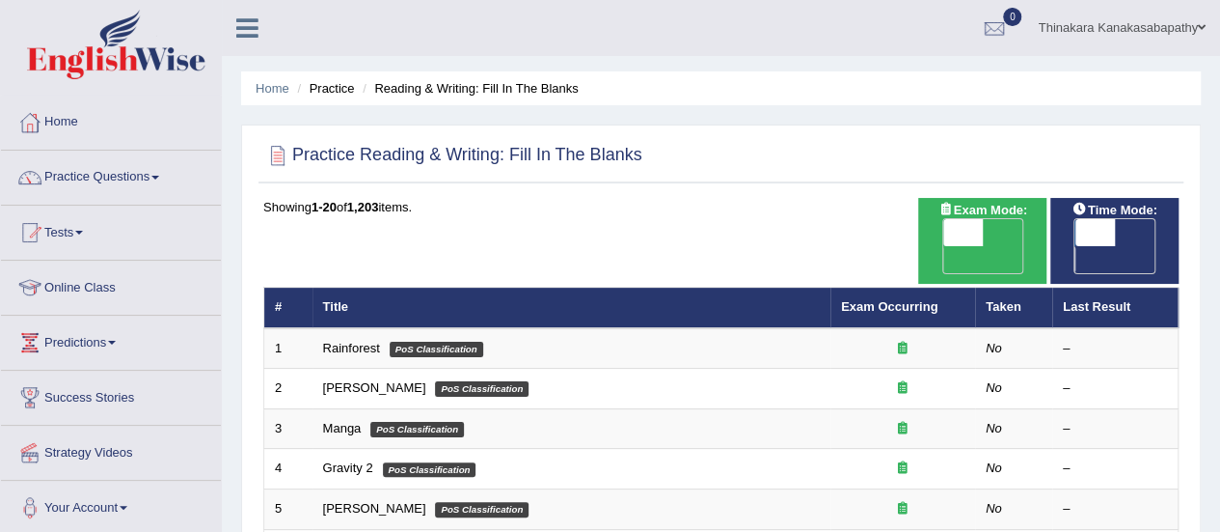
click at [943, 246] on span "OFF" at bounding box center [923, 259] width 41 height 27
checkbox input "true"
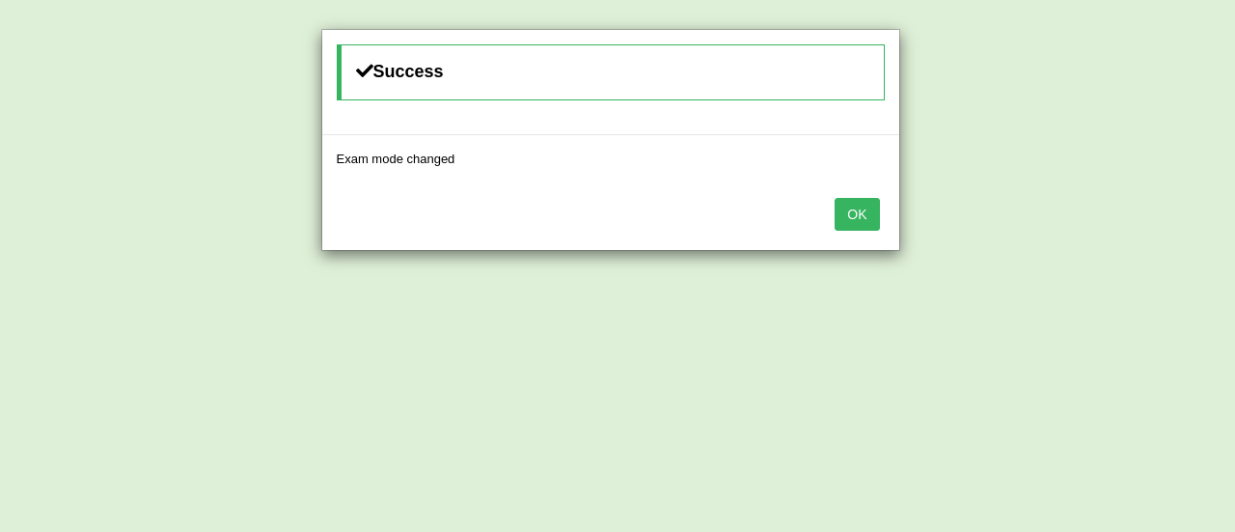
click at [850, 206] on button "OK" at bounding box center [856, 214] width 44 height 33
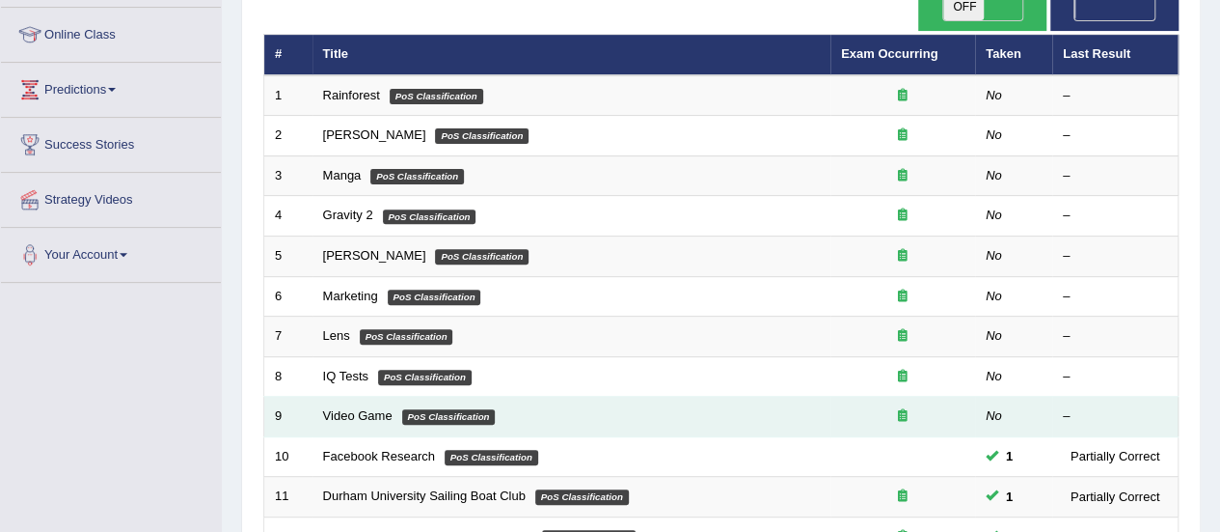
scroll to position [386, 0]
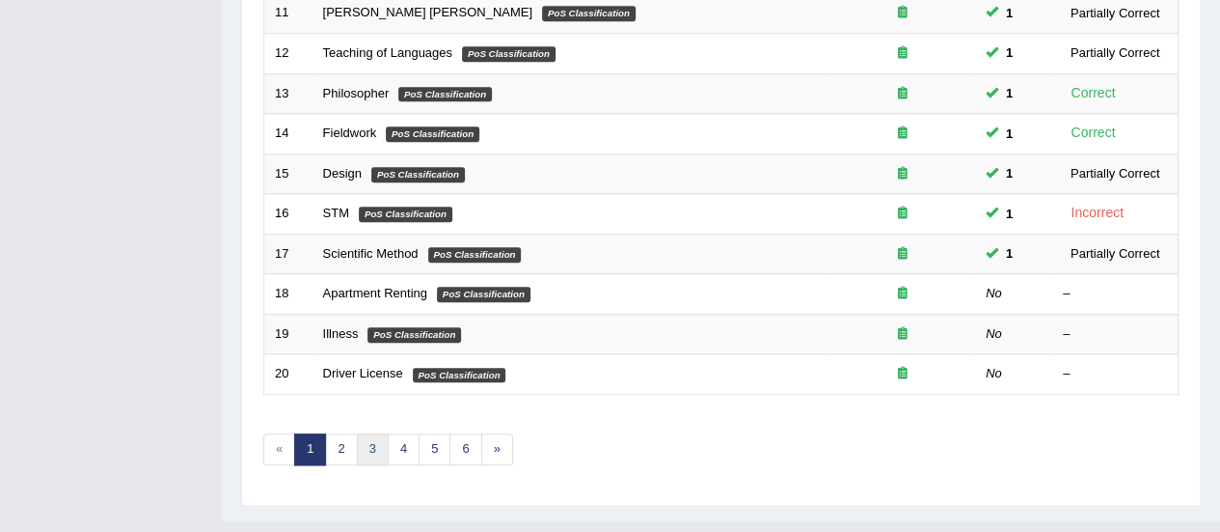
click at [363, 433] on link "3" at bounding box center [373, 449] width 32 height 32
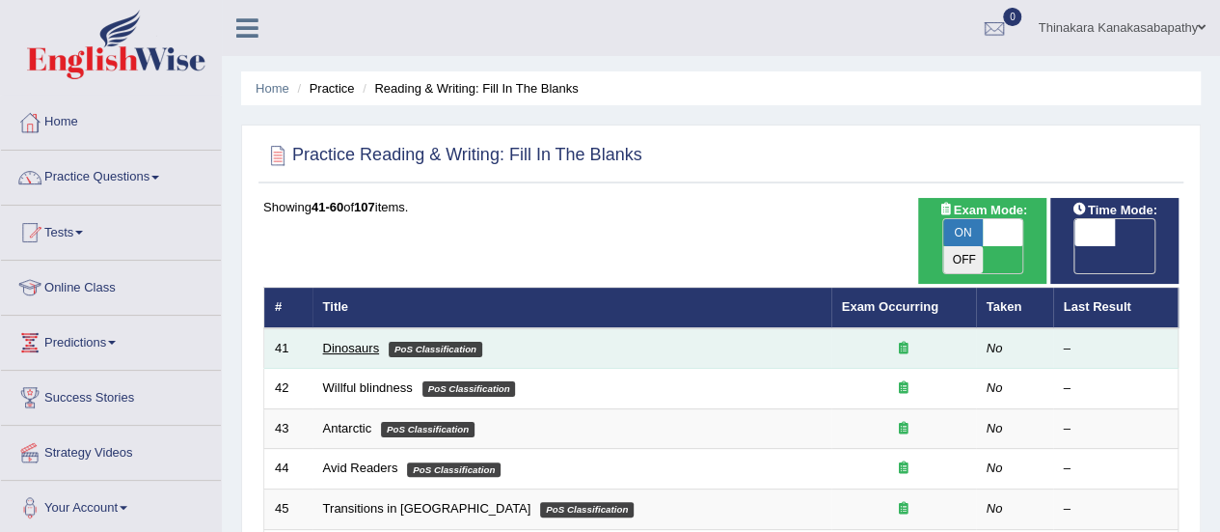
click at [347, 341] on link "Dinosaurs" at bounding box center [351, 348] width 57 height 14
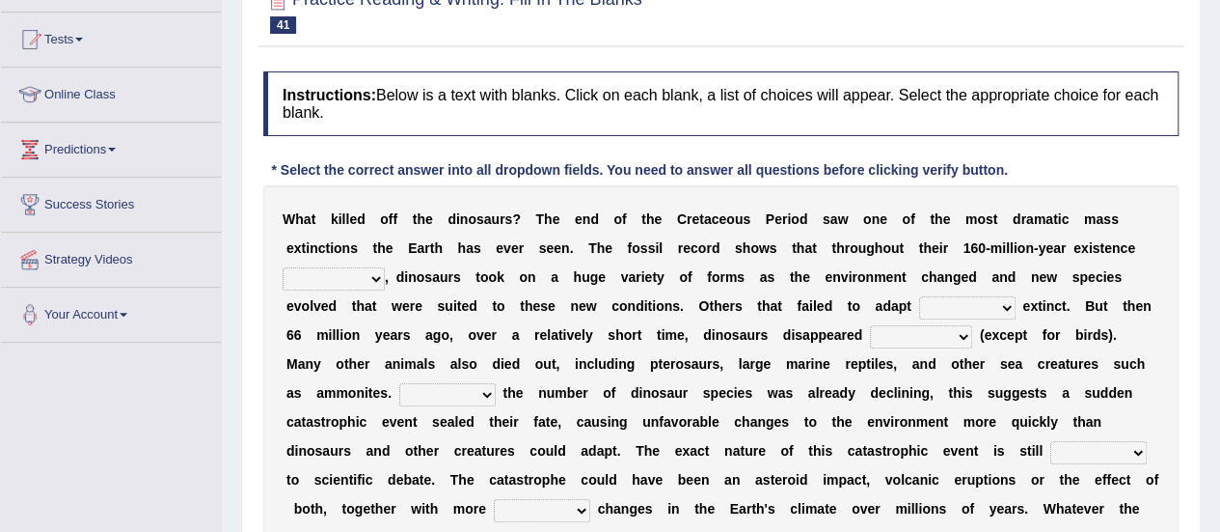
scroll to position [218, 0]
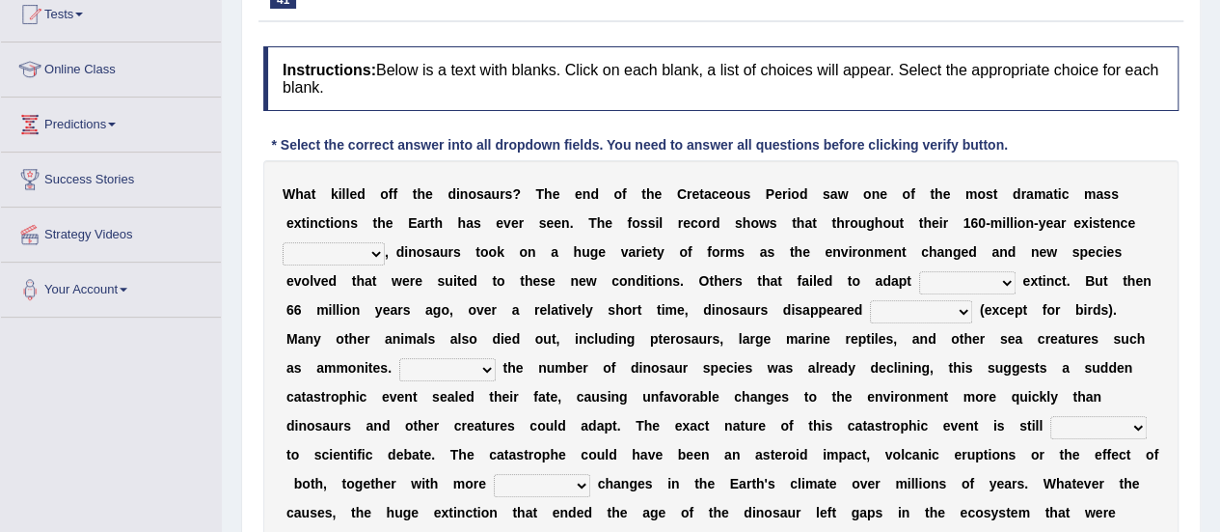
click at [385, 242] on select "existence continuous extent expectation" at bounding box center [334, 253] width 102 height 23
select select "extent"
click at [385, 242] on select "existence continuous extent expectation" at bounding box center [334, 253] width 102 height 23
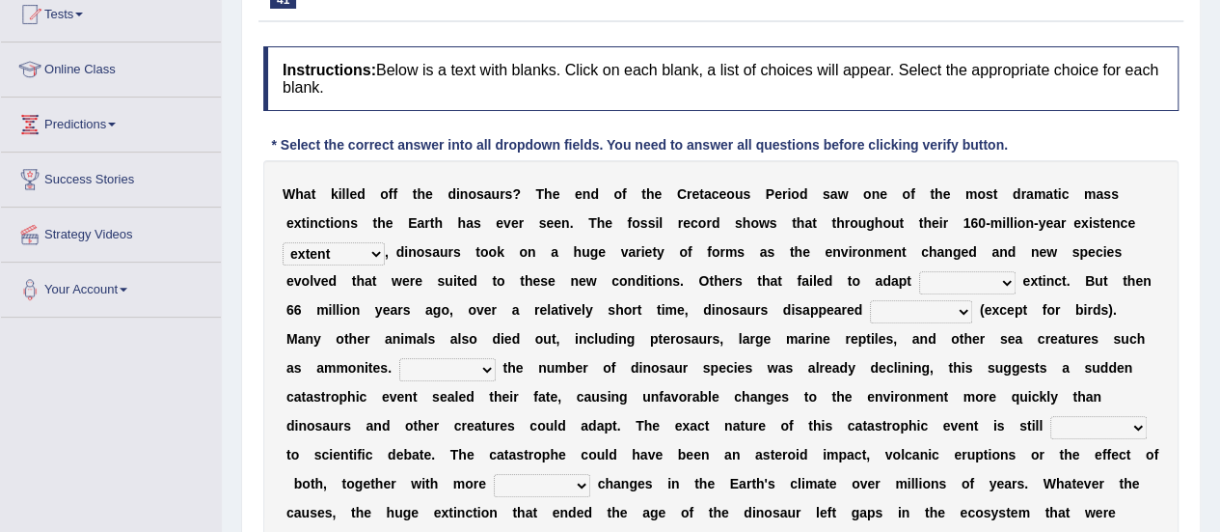
click at [919, 278] on select "went to go going go" at bounding box center [967, 282] width 96 height 23
click at [919, 271] on select "went to go going go" at bounding box center [967, 282] width 96 height 23
click at [919, 281] on select "went to go going go" at bounding box center [967, 282] width 96 height 23
select select "going"
click at [919, 271] on select "went to go going go" at bounding box center [967, 282] width 96 height 23
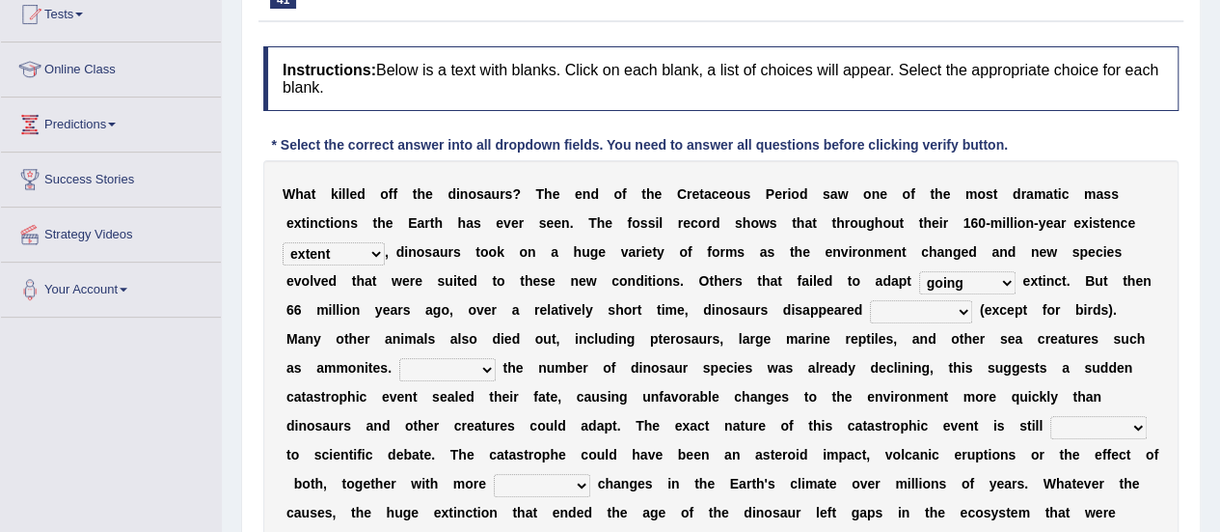
click at [870, 310] on select "partially gradually completely excessively" at bounding box center [921, 311] width 102 height 23
select select "gradually"
click at [870, 300] on select "partially gradually completely excessively" at bounding box center [921, 311] width 102 height 23
click at [496, 358] on select "However Because Although Unless" at bounding box center [447, 369] width 96 height 23
click at [1127, 308] on div "W h a t k i l l e d o f f t h e d i n o s a u r s ? T h e e n d o f t h e C r e…" at bounding box center [721, 367] width 916 height 415
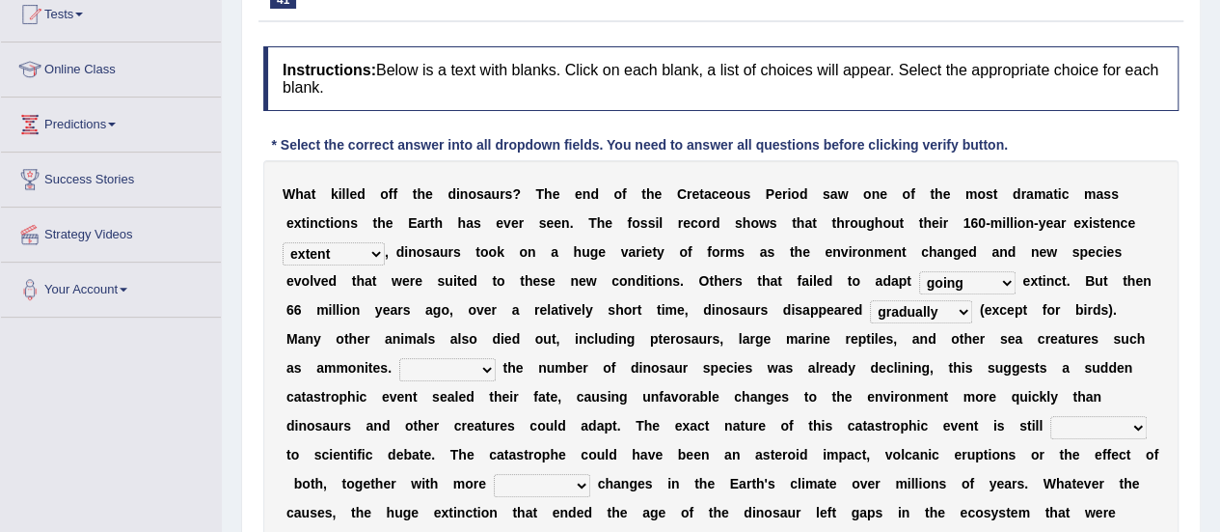
click at [496, 358] on select "However Because Although Unless" at bounding box center [447, 369] width 96 height 23
click at [1165, 295] on div "W h a t k i l l e d o f f t h e d i n o s a u r s ? T h e e n d o f t h e C r e…" at bounding box center [721, 367] width 916 height 415
click at [496, 358] on select "However Because Although Unless" at bounding box center [447, 369] width 96 height 23
click at [653, 418] on b "h" at bounding box center [648, 425] width 9 height 15
click at [496, 358] on select "However Because Although Unless" at bounding box center [447, 369] width 96 height 23
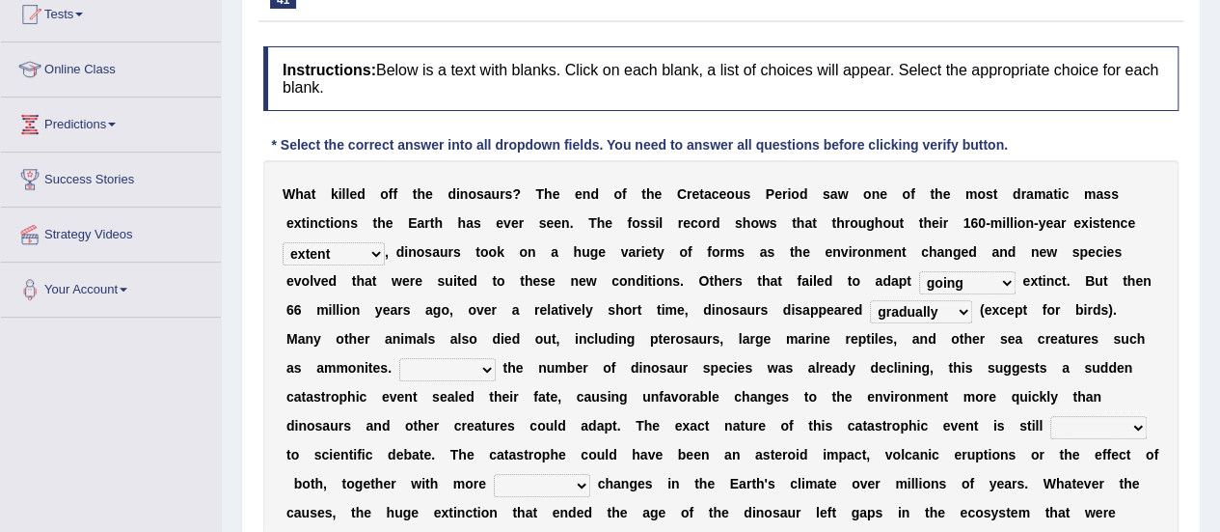
select select "Although"
click at [496, 358] on select "However Because Although Unless" at bounding box center [447, 369] width 96 height 23
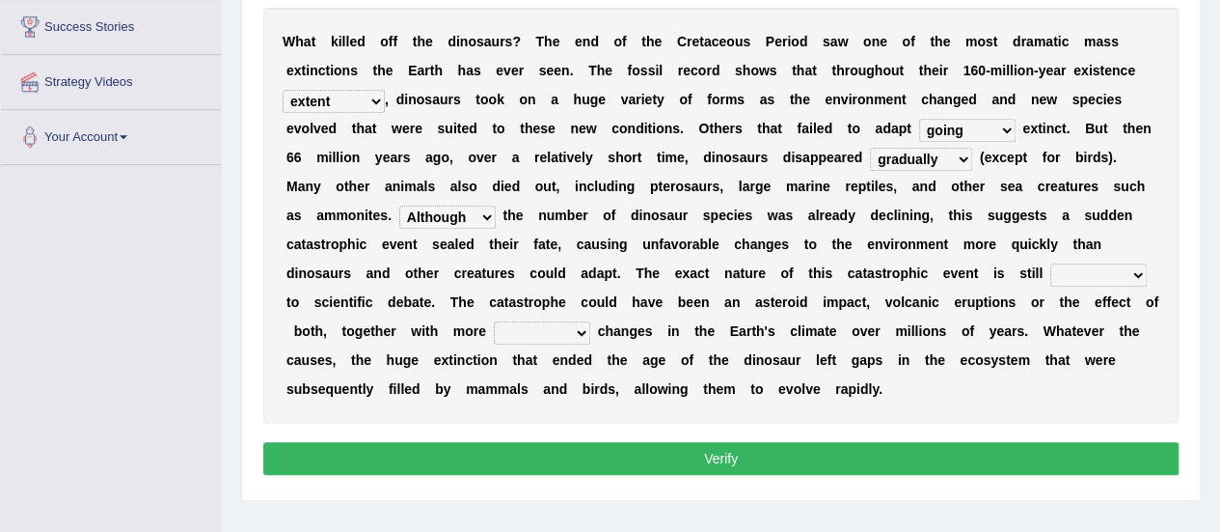
scroll to position [287, 0]
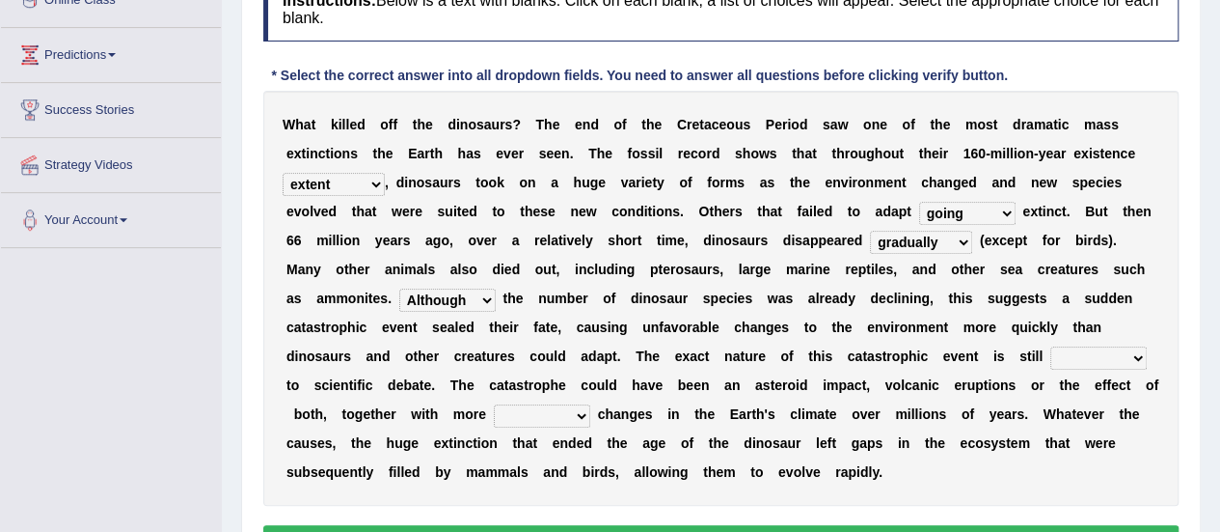
click at [1051, 357] on select "relative open additional focused" at bounding box center [1099, 357] width 96 height 23
select select "open"
click at [1051, 346] on select "relative open additional focused" at bounding box center [1099, 357] width 96 height 23
click at [1051, 358] on select "relative open additional focused" at bounding box center [1099, 357] width 96 height 23
click at [659, 342] on div "W h a t k i l l e d o f f t h e d i n o s a u r s ? T h e e n d o f t h e C r e…" at bounding box center [721, 298] width 916 height 415
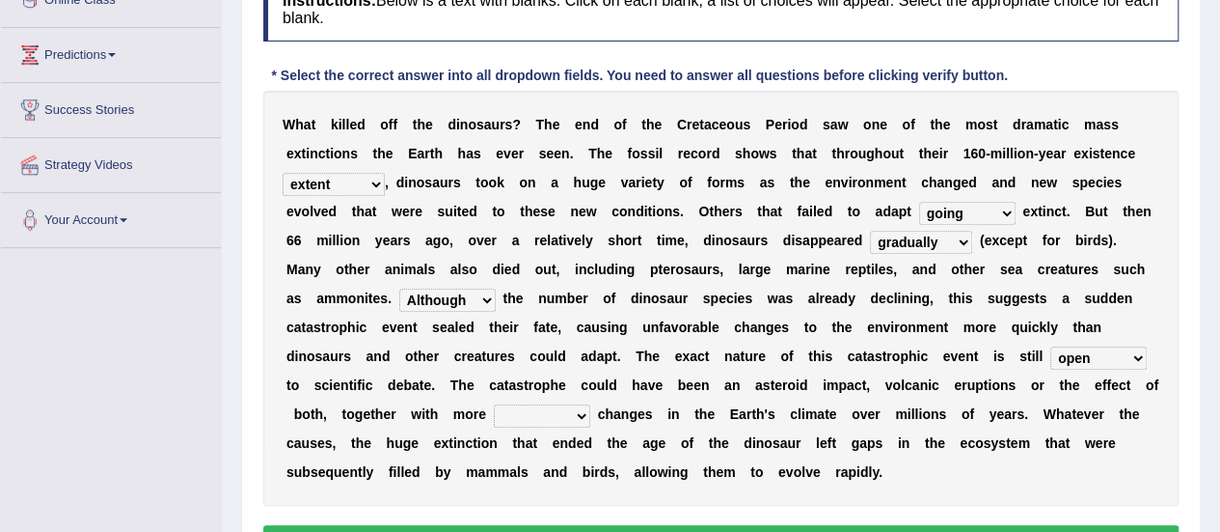
click at [590, 404] on select "irregular gradual spiritual positive" at bounding box center [542, 415] width 96 height 23
select select "irregular"
click at [590, 404] on select "irregular gradual spiritual positive" at bounding box center [542, 415] width 96 height 23
click at [779, 525] on button "Verify" at bounding box center [721, 541] width 916 height 33
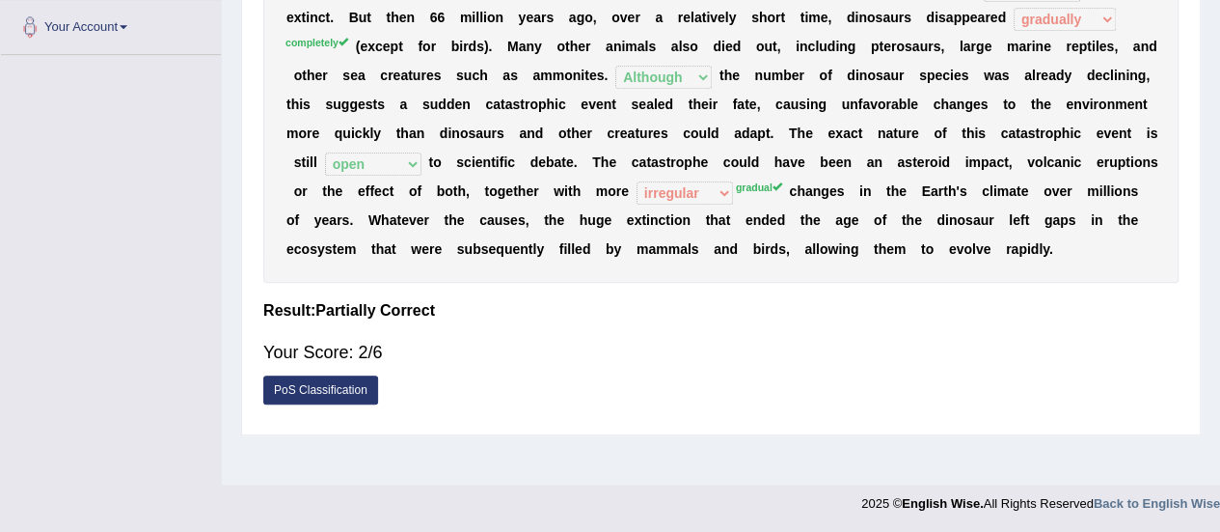
scroll to position [0, 0]
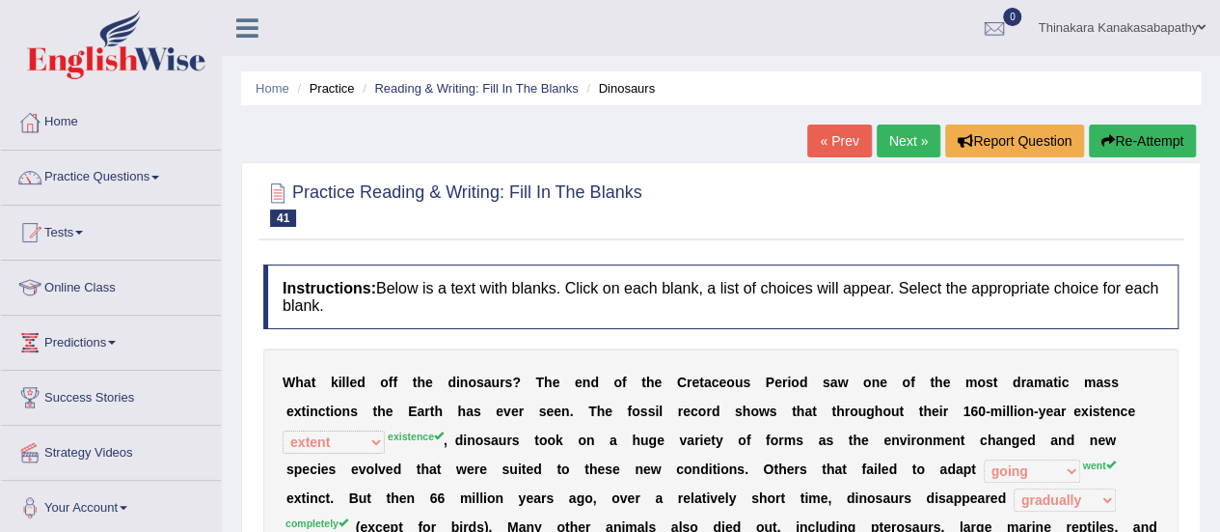
click at [914, 136] on link "Next »" at bounding box center [909, 140] width 64 height 33
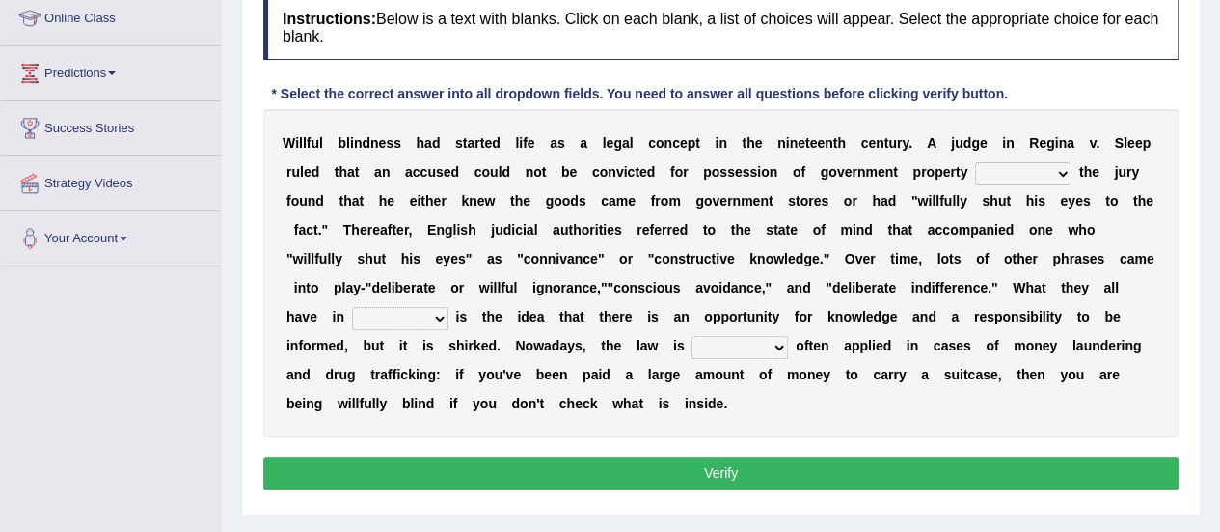
scroll to position [239, 0]
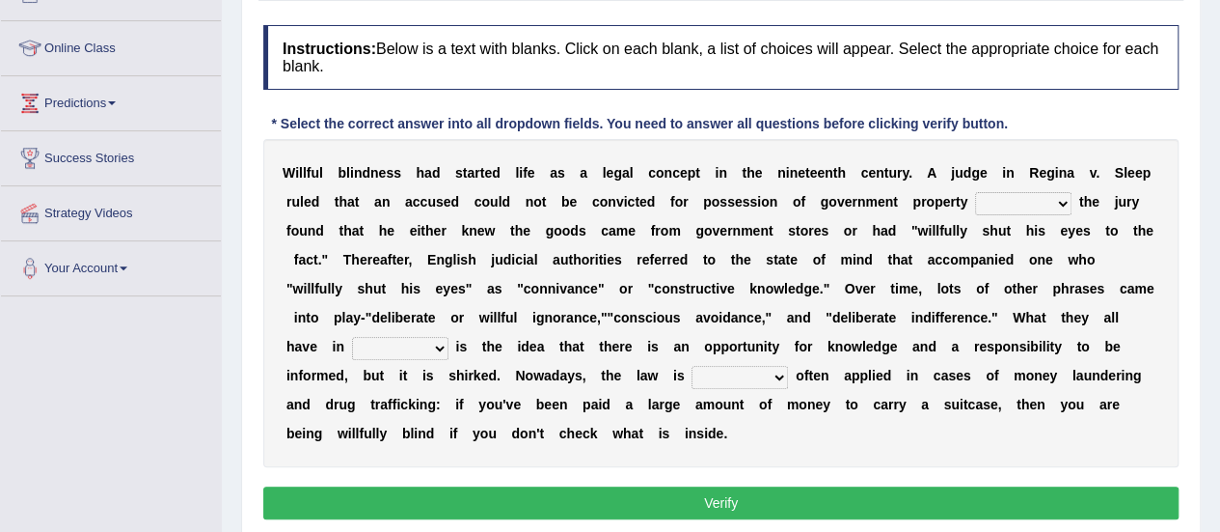
click at [975, 198] on select "since unless although thereby" at bounding box center [1023, 203] width 96 height 23
click at [975, 200] on select "since unless although thereby" at bounding box center [1023, 203] width 96 height 23
click at [1043, 246] on div "W i l l f u l b l i n d n e s s h a d s t a r t e d l i f e a s a l e g a l c o…" at bounding box center [721, 303] width 916 height 328
click at [975, 198] on select "since unless although thereby" at bounding box center [1023, 203] width 96 height 23
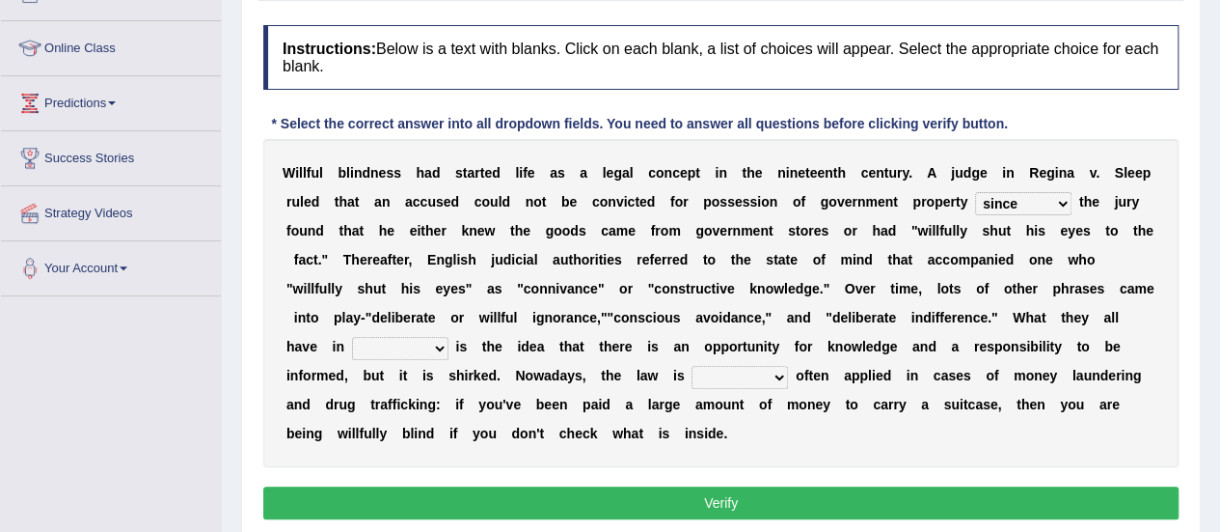
click at [975, 192] on select "since unless although thereby" at bounding box center [1023, 203] width 96 height 23
click at [975, 202] on select "since unless although thereby" at bounding box center [1023, 203] width 96 height 23
click at [975, 192] on select "since unless although thereby" at bounding box center [1023, 203] width 96 height 23
click at [975, 197] on select "since unless although thereby" at bounding box center [1023, 203] width 96 height 23
click at [975, 192] on select "since unless although thereby" at bounding box center [1023, 203] width 96 height 23
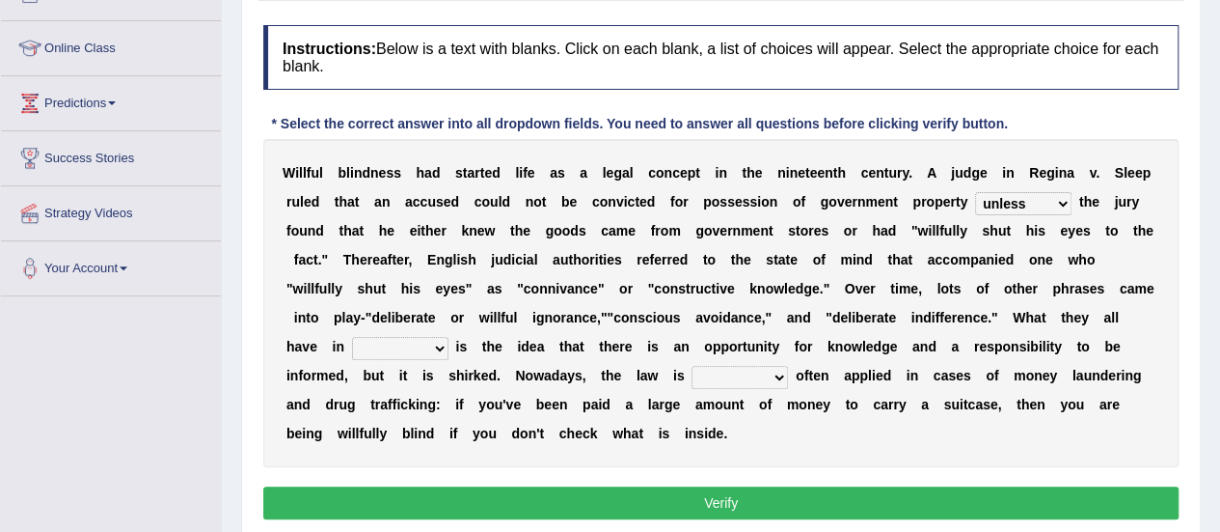
click at [975, 192] on select "since unless although thereby" at bounding box center [1023, 203] width 96 height 23
click at [975, 197] on select "since unless although thereby" at bounding box center [1023, 203] width 96 height 23
select select "since"
click at [975, 192] on select "since unless although thereby" at bounding box center [1023, 203] width 96 height 23
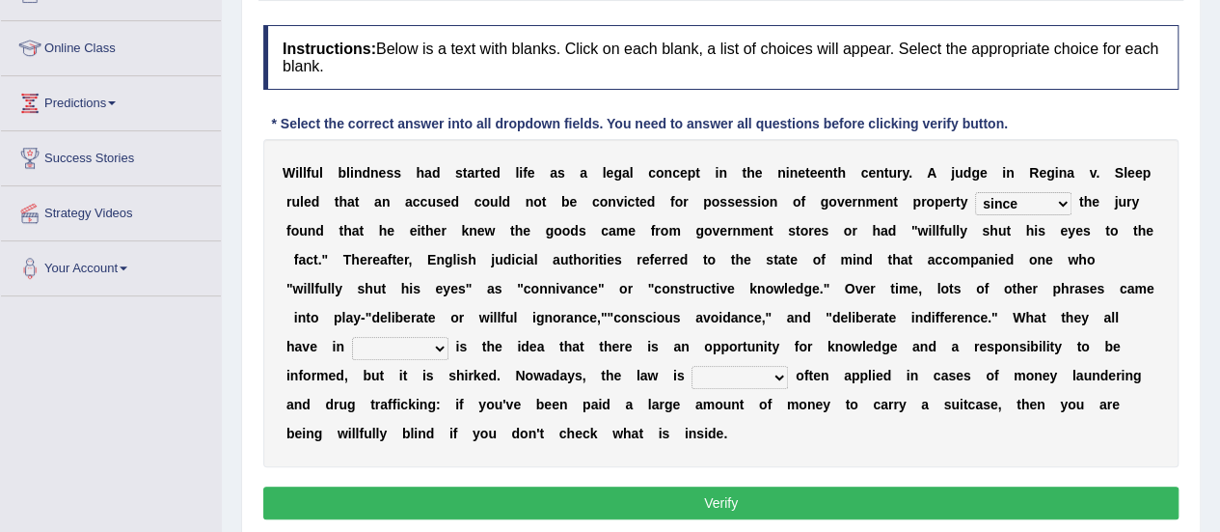
click at [449, 337] on select "contrast total relation common" at bounding box center [400, 348] width 96 height 23
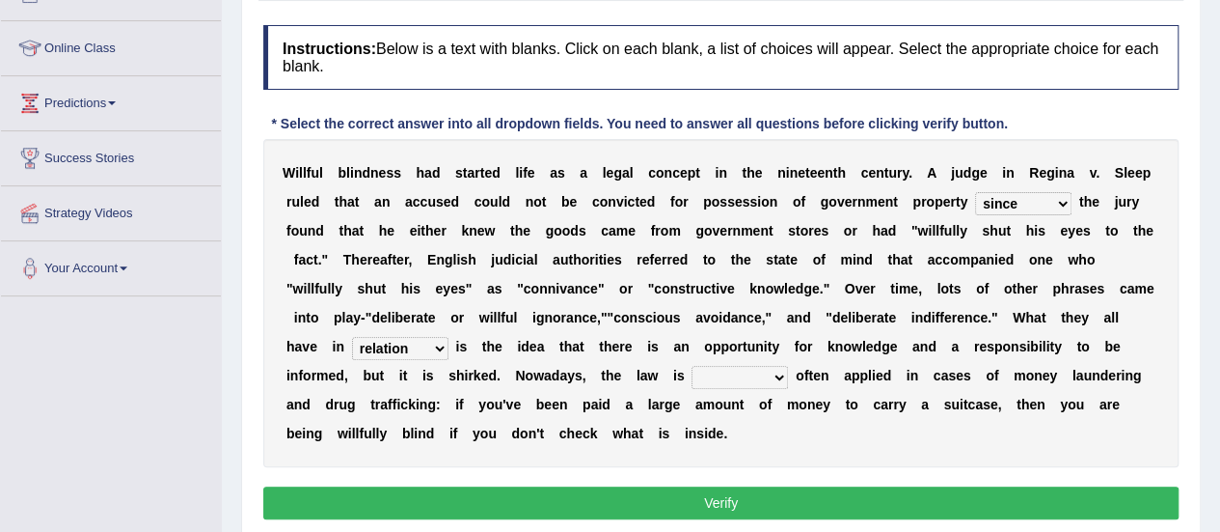
select select "common"
click at [449, 337] on select "contrast total relation common" at bounding box center [400, 348] width 96 height 23
click at [692, 378] on select "little few most less" at bounding box center [740, 377] width 96 height 23
click at [633, 396] on b "a" at bounding box center [629, 403] width 8 height 15
click at [692, 373] on select "little few most less" at bounding box center [740, 377] width 96 height 23
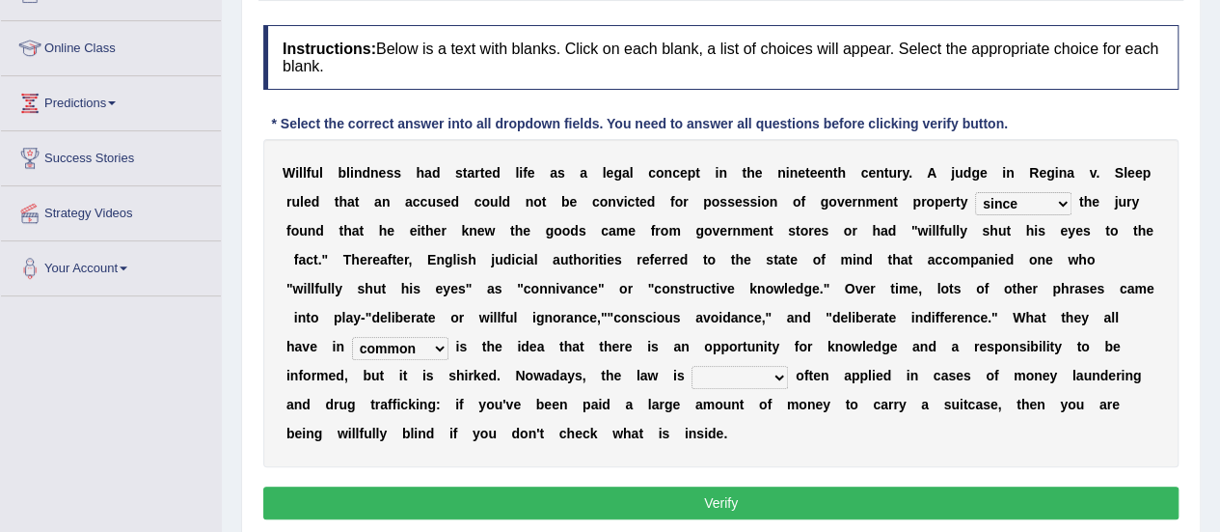
select select "most"
click at [692, 366] on select "little few most less" at bounding box center [740, 377] width 96 height 23
click at [692, 384] on select "little few most less" at bounding box center [740, 377] width 96 height 23
click at [665, 486] on button "Verify" at bounding box center [721, 502] width 916 height 33
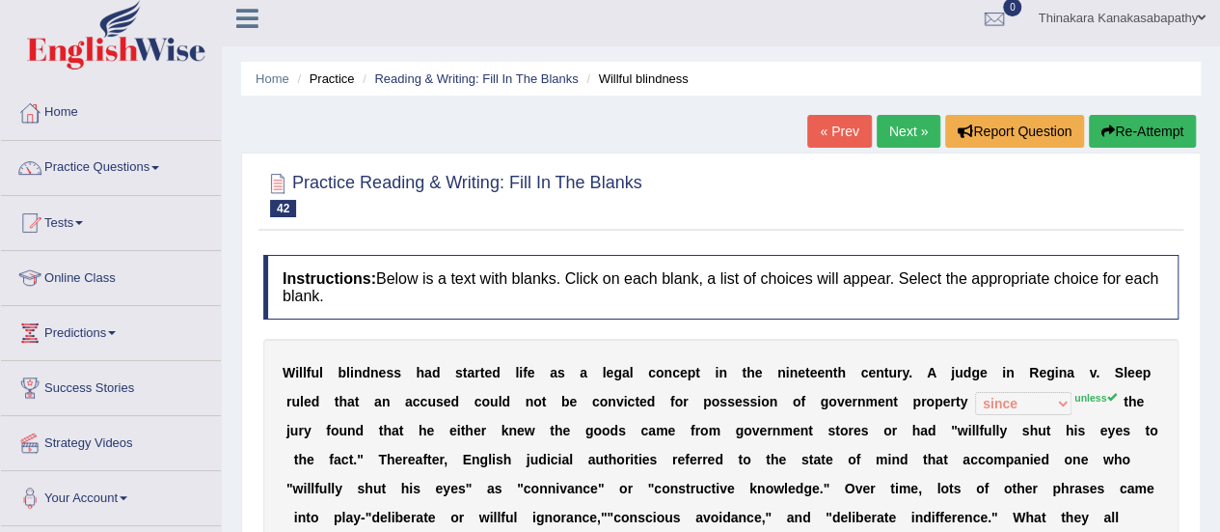
scroll to position [0, 0]
